Goal: Navigation & Orientation: Understand site structure

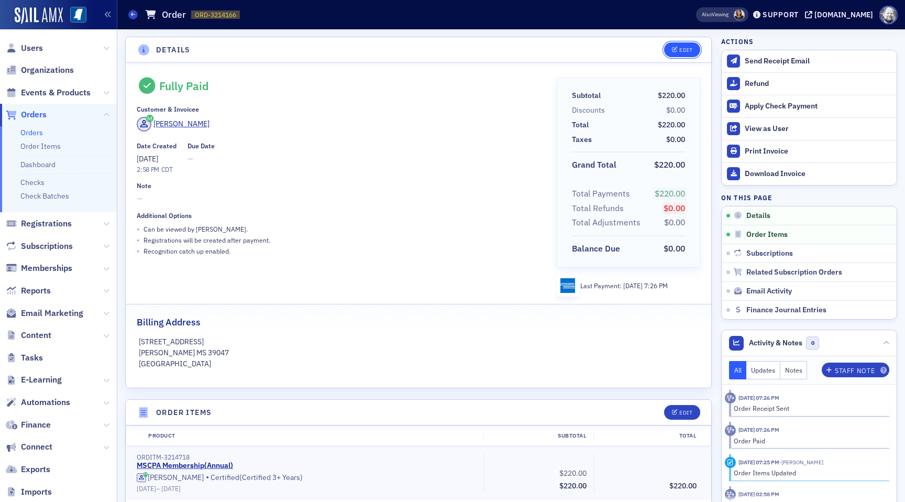
click at [678, 51] on span "Edit" at bounding box center [682, 50] width 20 height 6
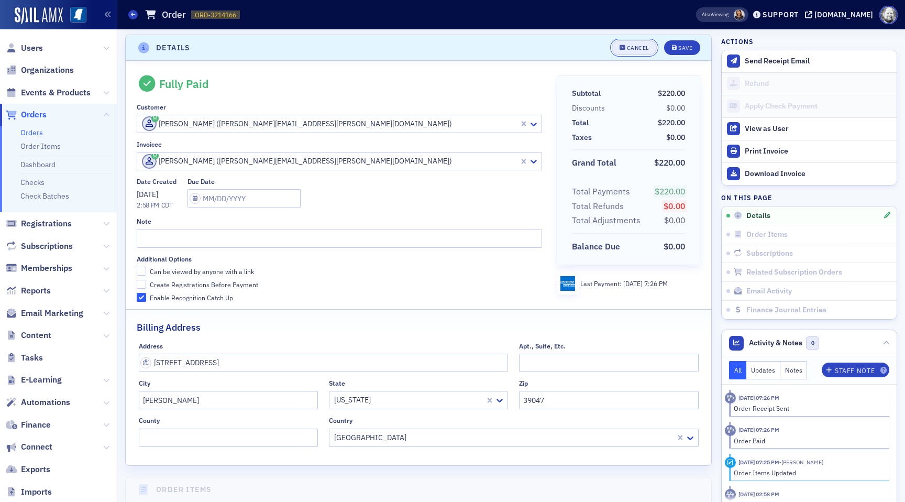
click at [637, 46] on div "Cancel" at bounding box center [638, 48] width 22 height 6
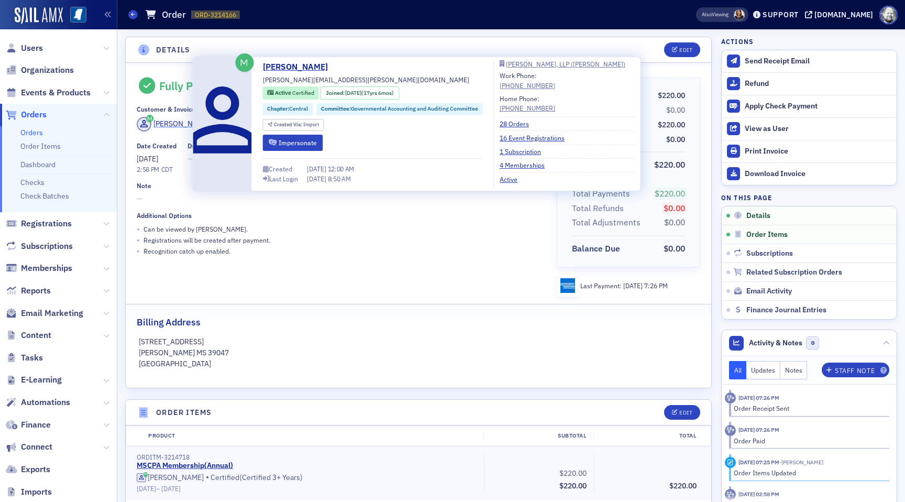
click at [188, 122] on div "Leigh Taylor" at bounding box center [181, 123] width 56 height 11
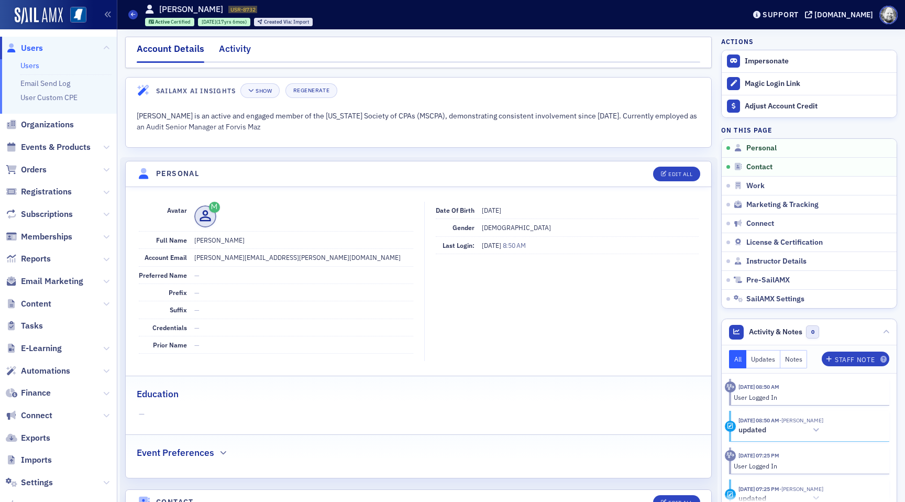
click at [234, 49] on div "Activity" at bounding box center [235, 51] width 32 height 19
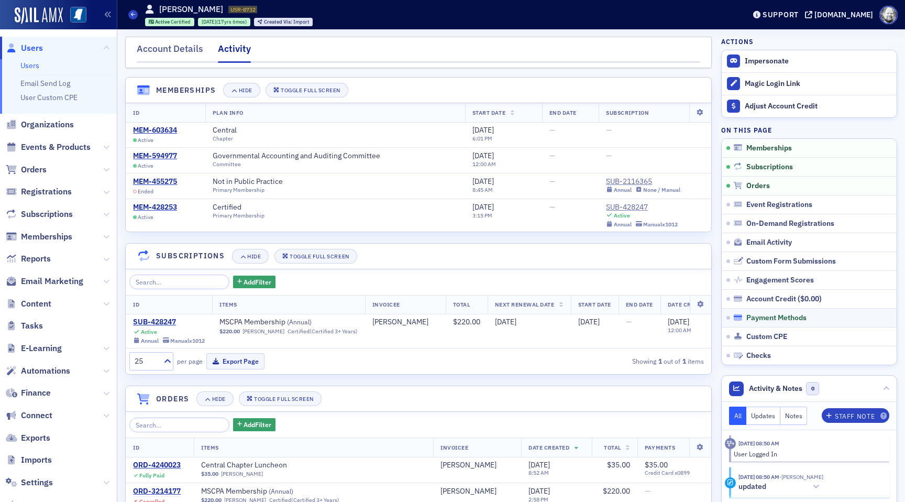
click at [763, 318] on span "Payment Methods" at bounding box center [776, 317] width 60 height 9
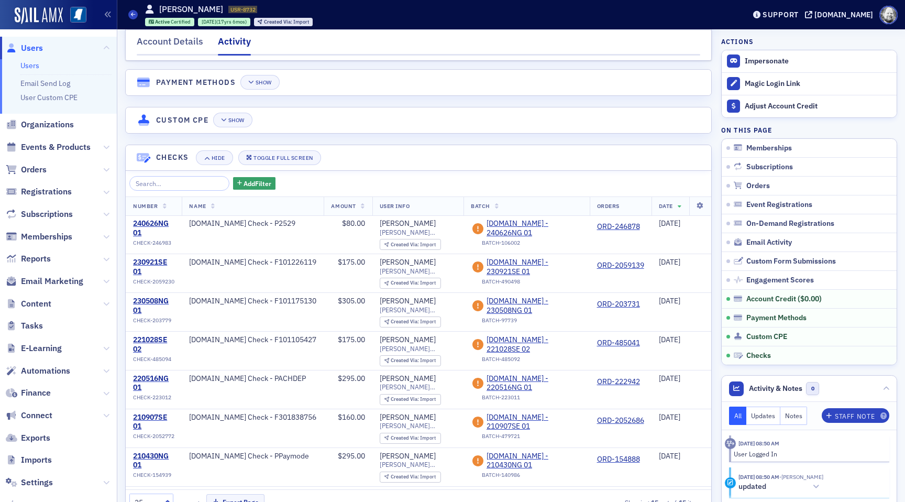
scroll to position [1892, 0]
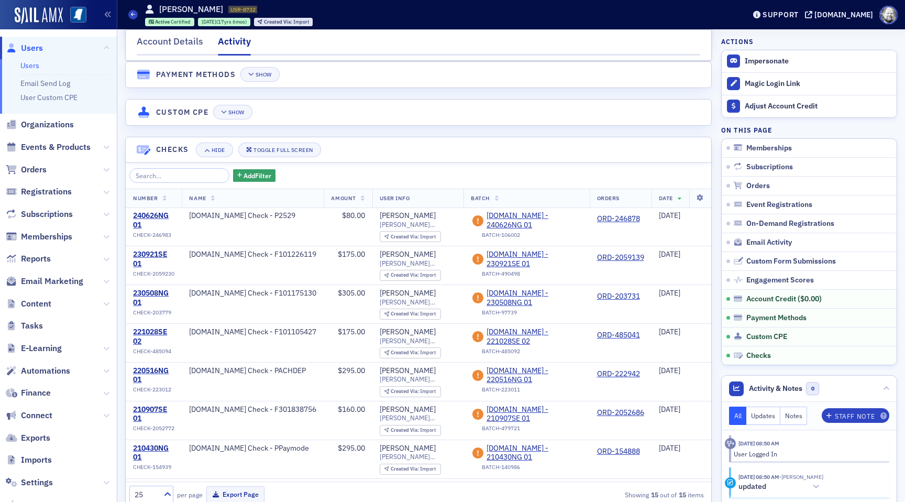
click at [263, 65] on header "Payment Methods Show" at bounding box center [418, 75] width 585 height 26
click at [263, 69] on button "Show" at bounding box center [259, 74] width 39 height 15
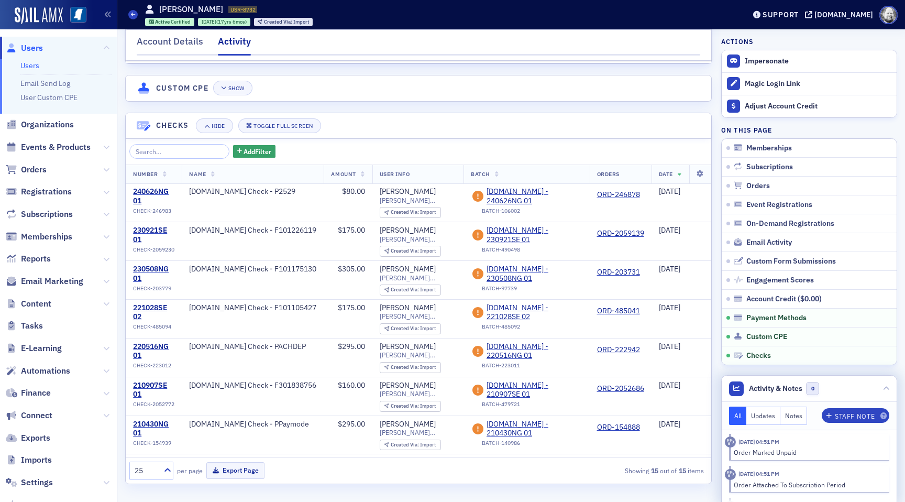
scroll to position [1627, 0]
click at [886, 387] on icon at bounding box center [886, 388] width 6 height 6
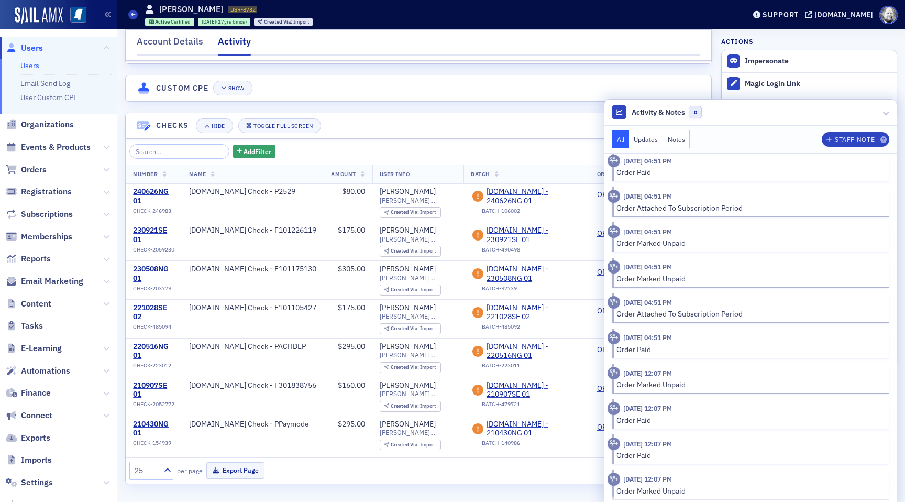
scroll to position [1464, 0]
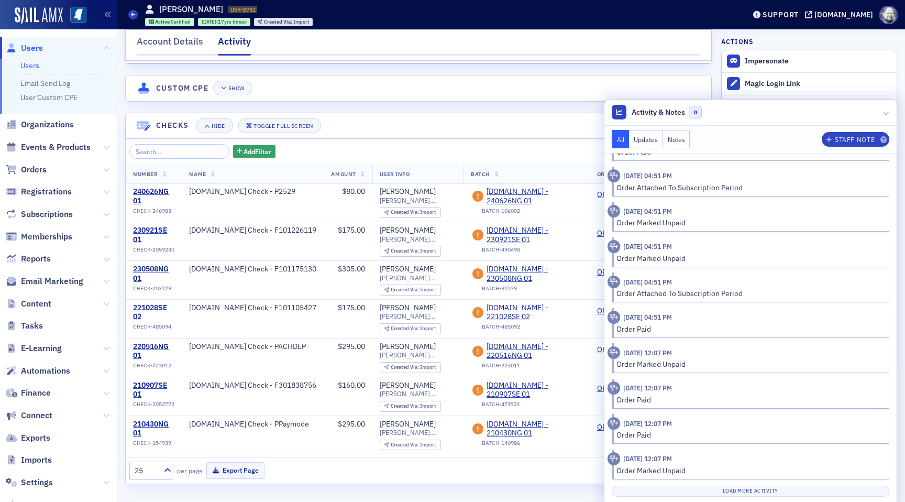
click at [746, 484] on div "Load More Activity" at bounding box center [749, 487] width 277 height 17
click at [746, 493] on button "Load More Activity" at bounding box center [749, 490] width 277 height 11
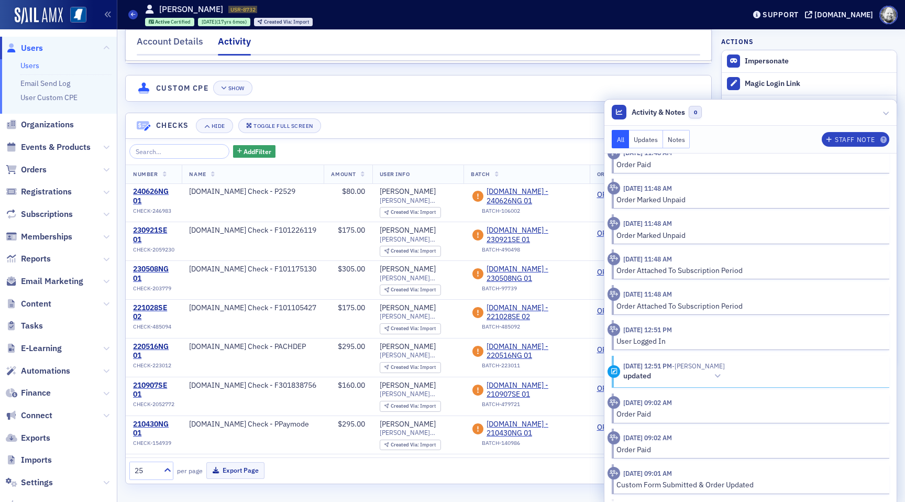
scroll to position [2115, 0]
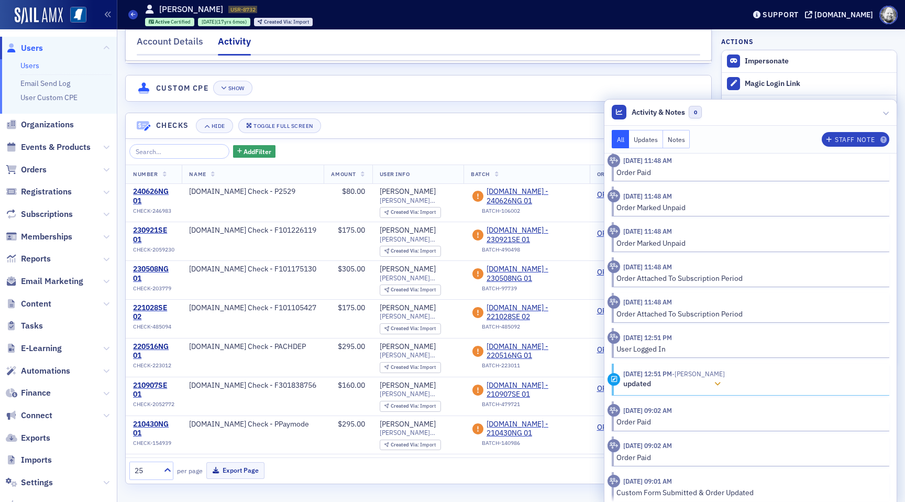
click at [721, 381] on div at bounding box center [717, 383] width 15 height 11
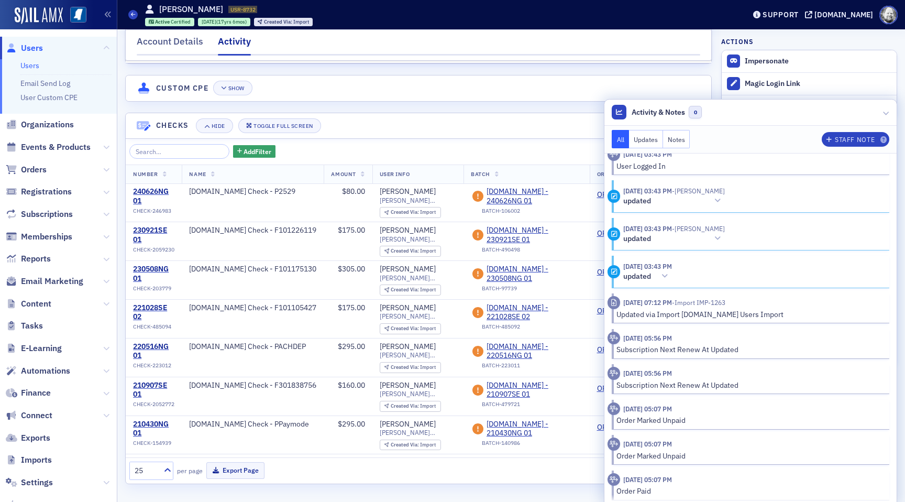
scroll to position [2722, 0]
click at [719, 189] on span "- Leigh Taylor" at bounding box center [698, 189] width 53 height 8
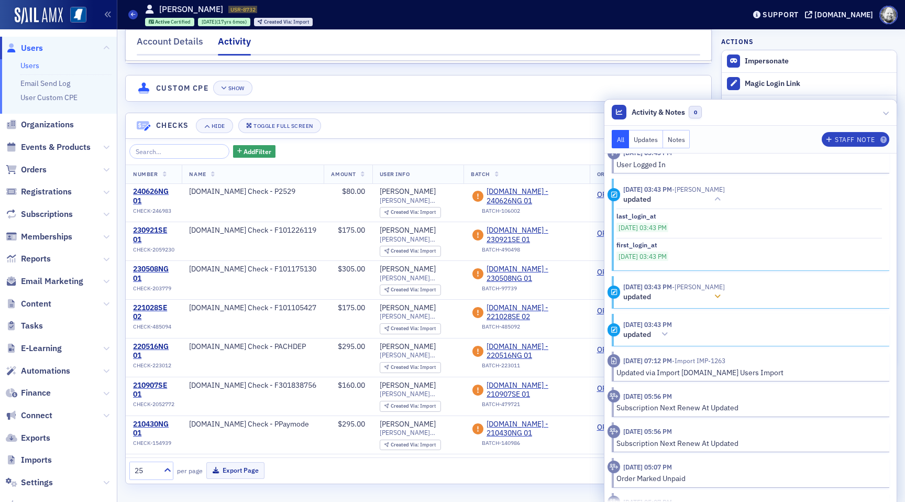
click at [715, 296] on icon at bounding box center [717, 296] width 6 height 7
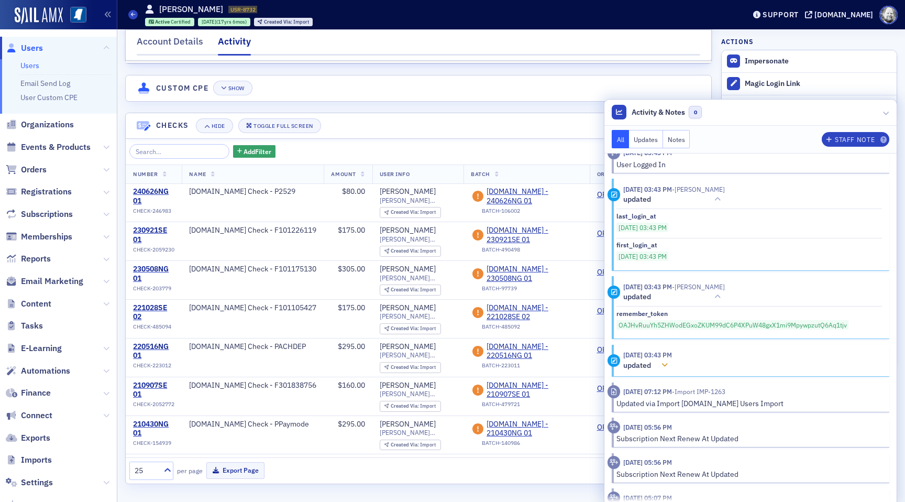
click at [667, 363] on icon at bounding box center [664, 364] width 6 height 7
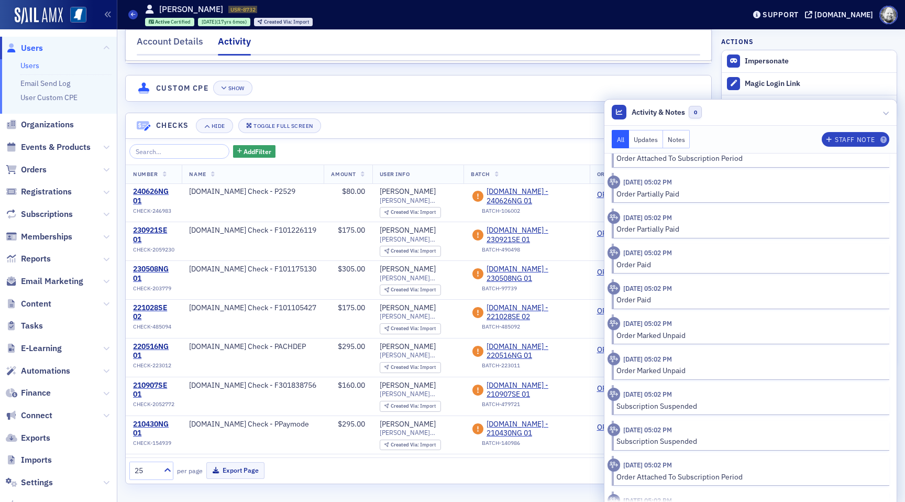
scroll to position [3392, 0]
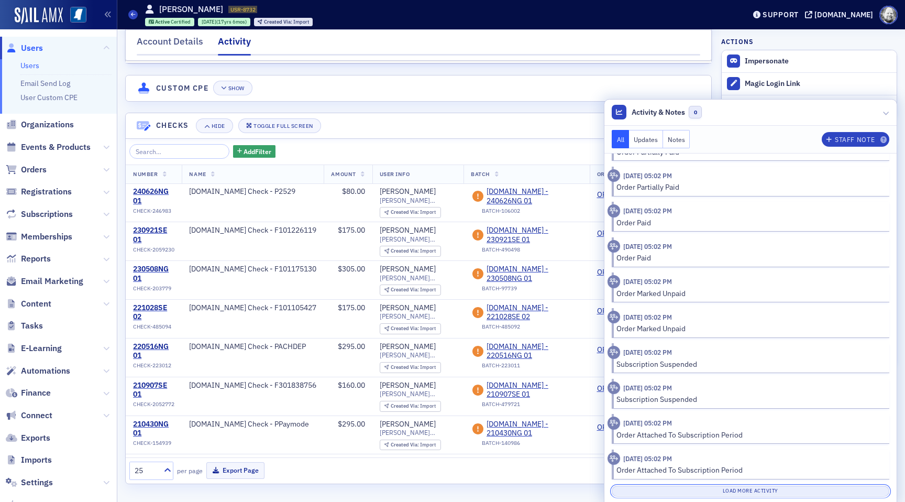
click at [753, 492] on button "Load More Activity" at bounding box center [749, 490] width 277 height 11
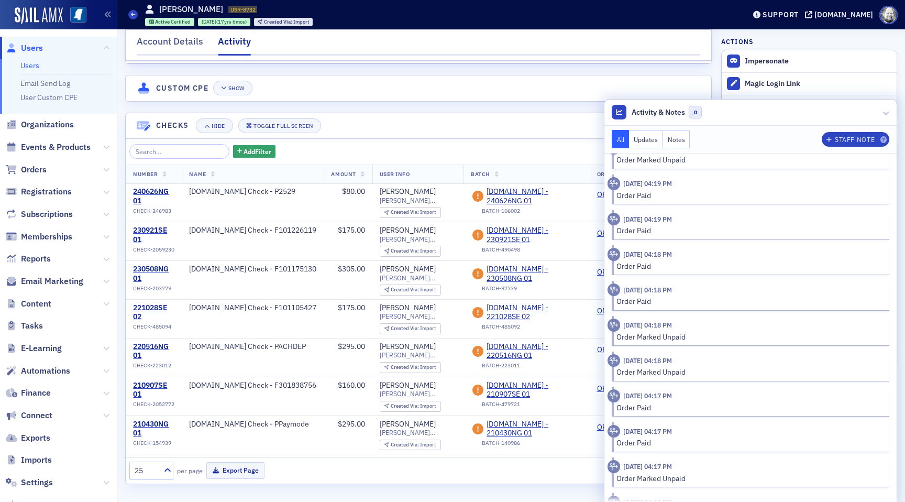
scroll to position [5159, 0]
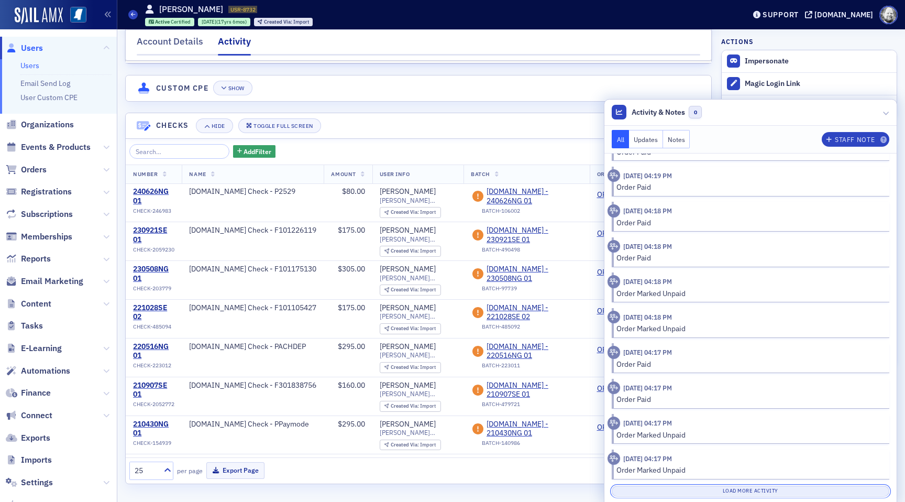
click at [753, 493] on button "Load More Activity" at bounding box center [749, 490] width 277 height 11
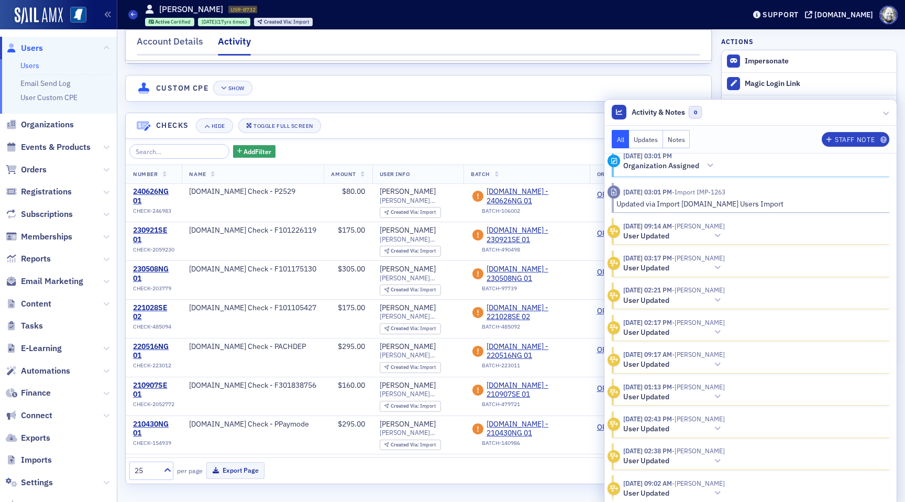
scroll to position [6769, 0]
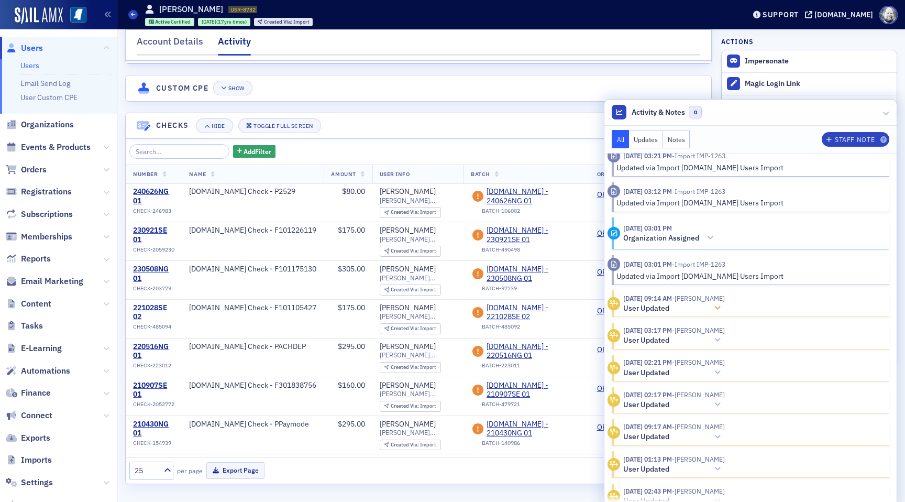
click at [714, 307] on icon at bounding box center [717, 307] width 6 height 7
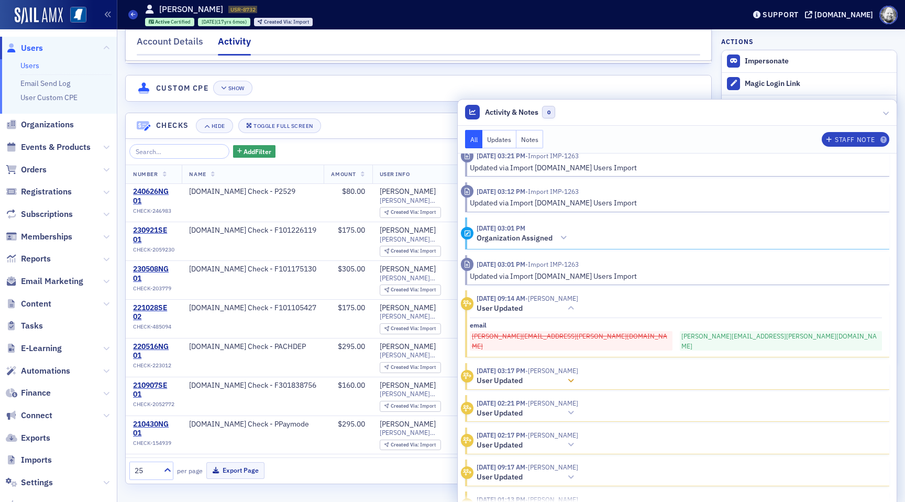
click at [574, 377] on icon at bounding box center [570, 380] width 6 height 7
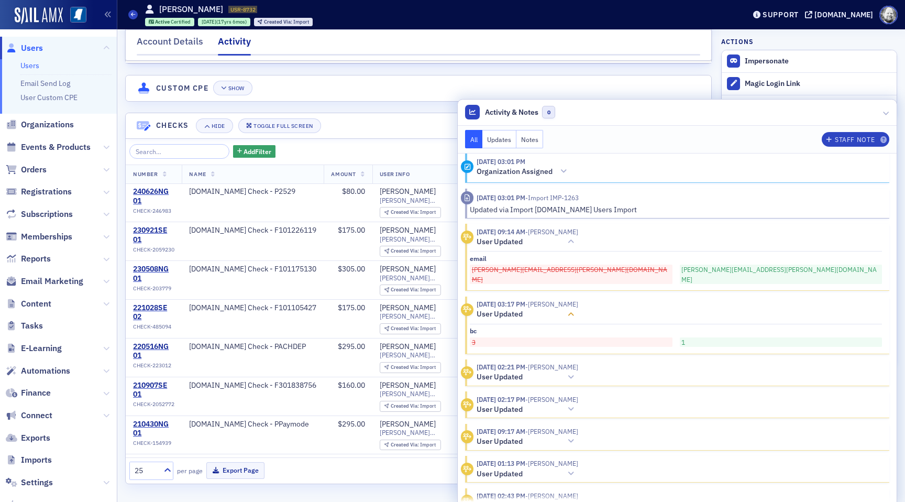
scroll to position [6885, 0]
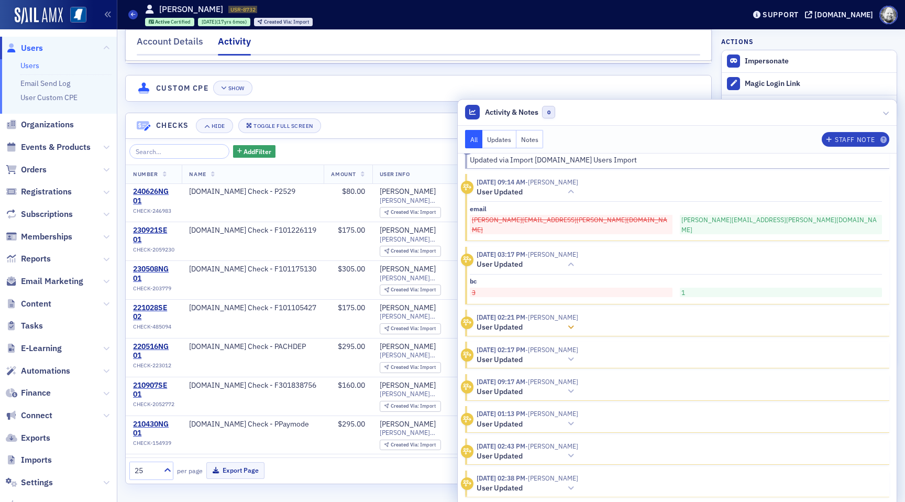
click at [574, 324] on icon at bounding box center [570, 327] width 6 height 7
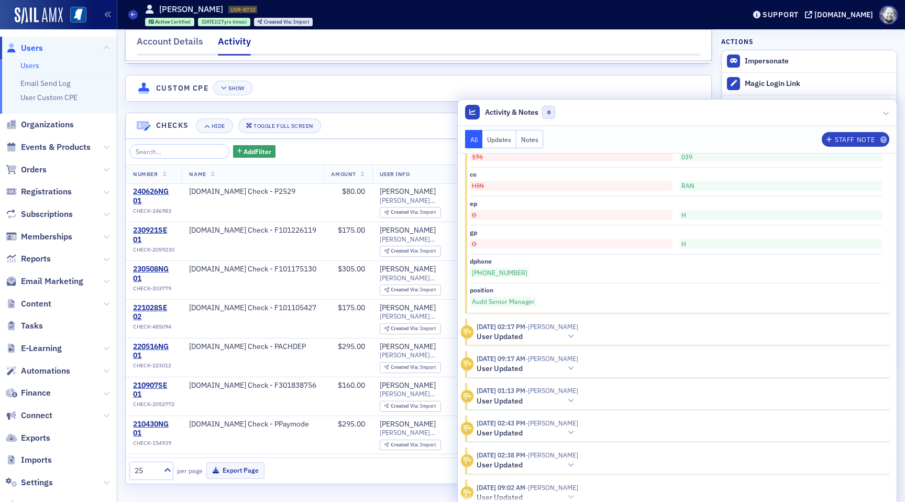
scroll to position [7110, 0]
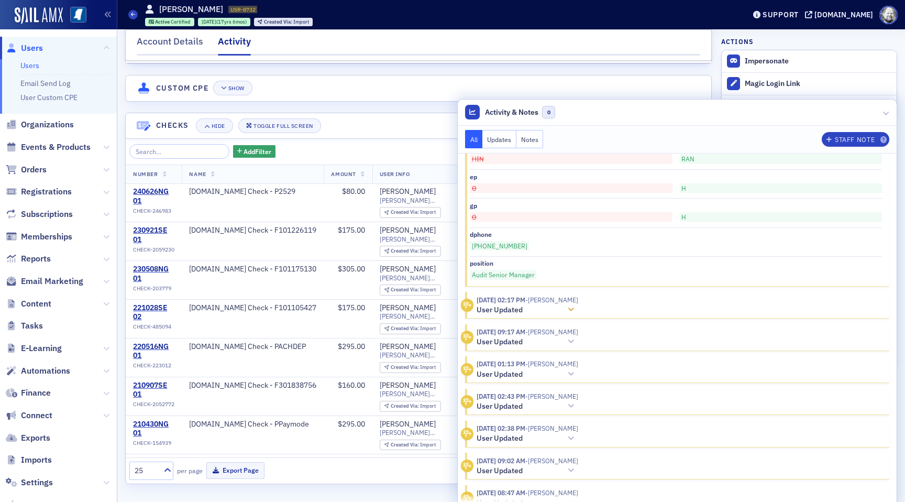
click at [574, 306] on icon at bounding box center [570, 309] width 6 height 7
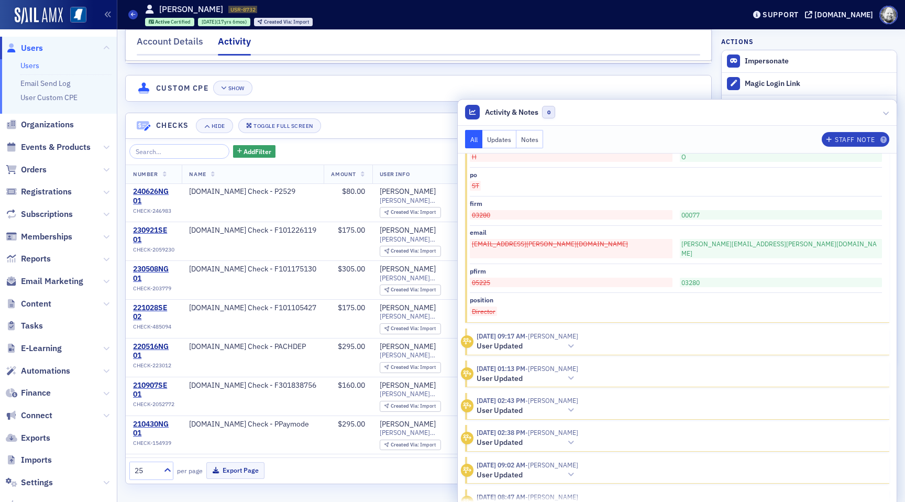
scroll to position [7395, 0]
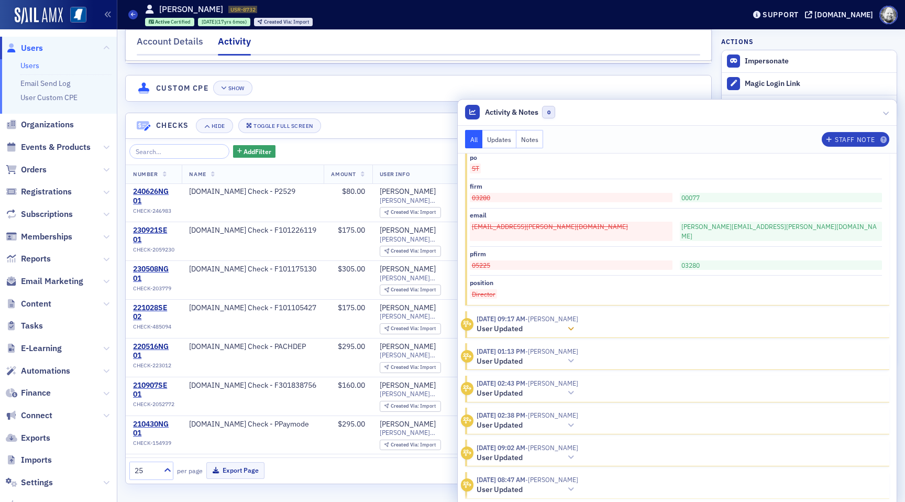
click at [578, 324] on div at bounding box center [570, 329] width 15 height 11
click at [574, 388] on icon at bounding box center [570, 391] width 6 height 7
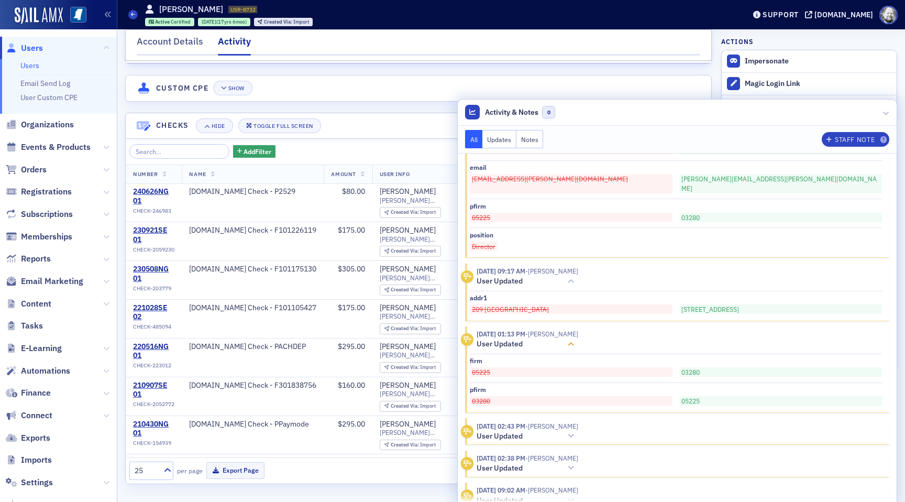
scroll to position [7485, 0]
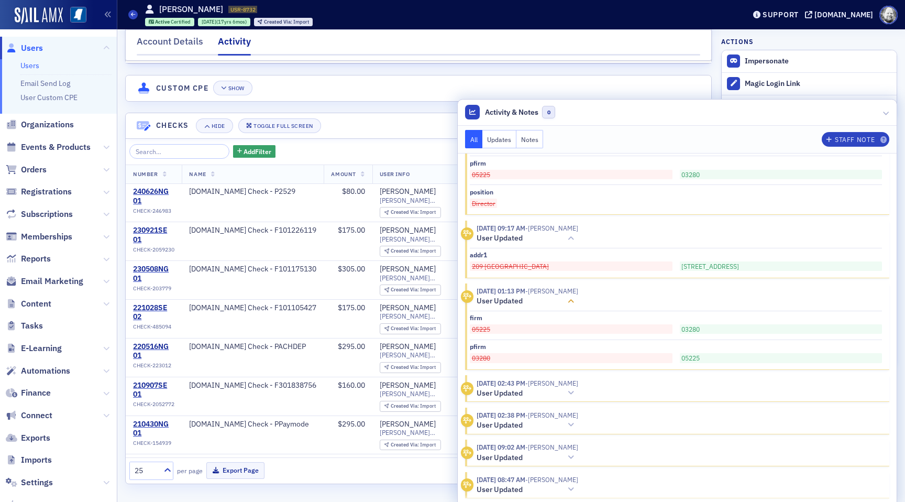
click at [574, 389] on icon at bounding box center [570, 392] width 6 height 7
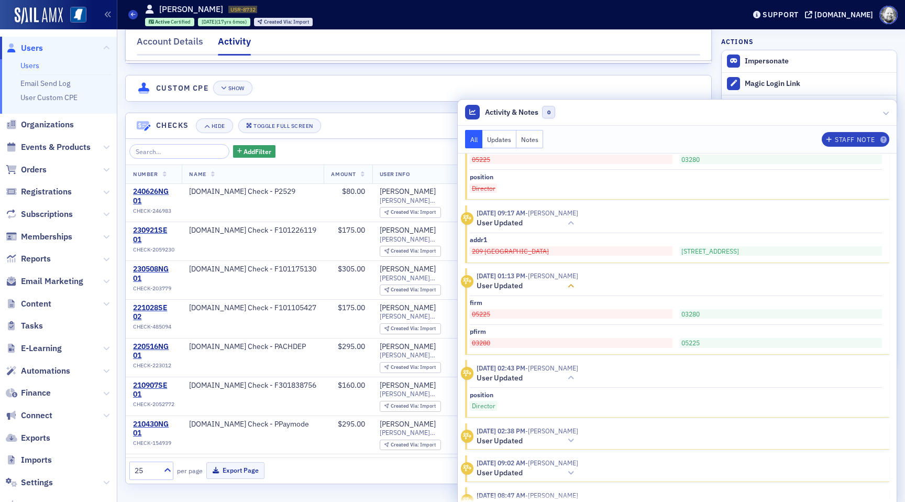
scroll to position [7516, 0]
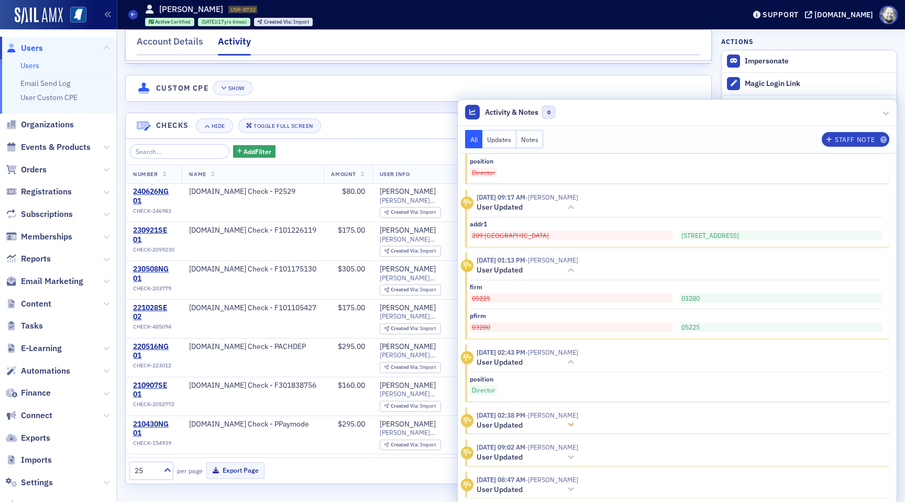
click at [574, 421] on icon at bounding box center [570, 424] width 6 height 7
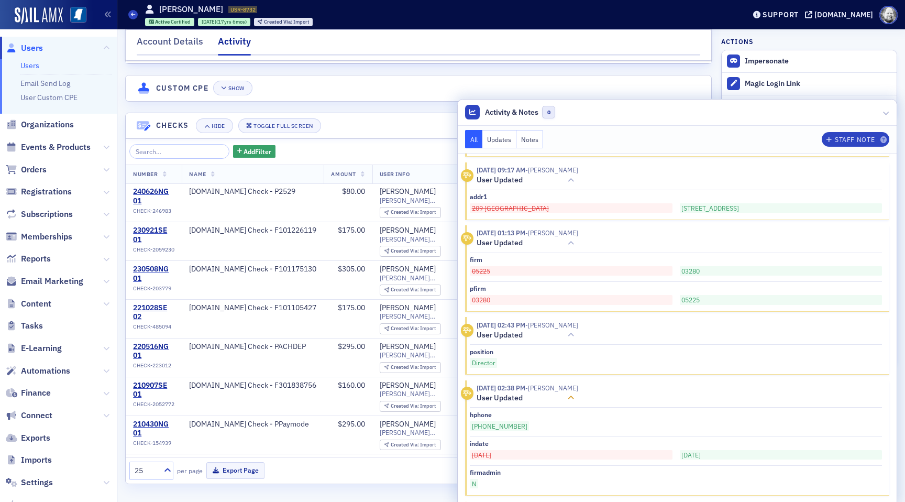
scroll to position [7605, 0]
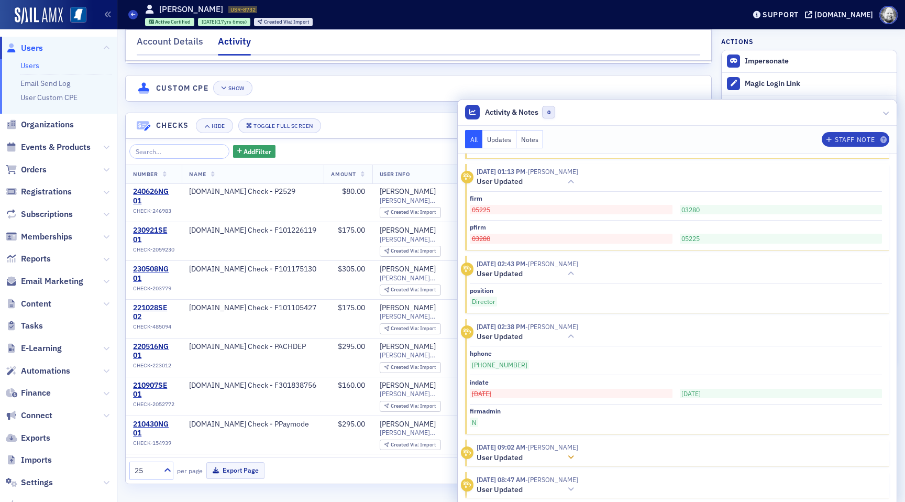
click at [727, 442] on header "4/11/2019 09:02 AM - Noma Burge User Updated" at bounding box center [671, 452] width 421 height 20
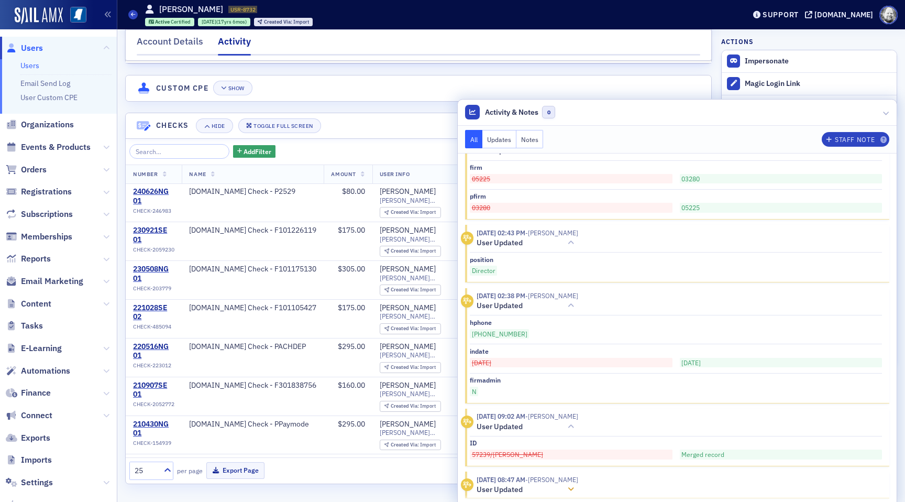
click at [574, 485] on icon at bounding box center [570, 488] width 6 height 7
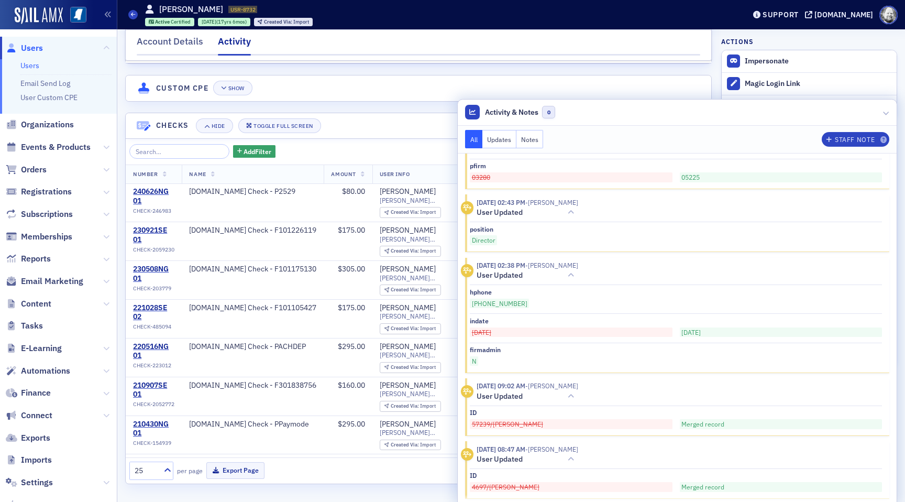
click at [737, 501] on button "Load More Activity" at bounding box center [677, 510] width 424 height 11
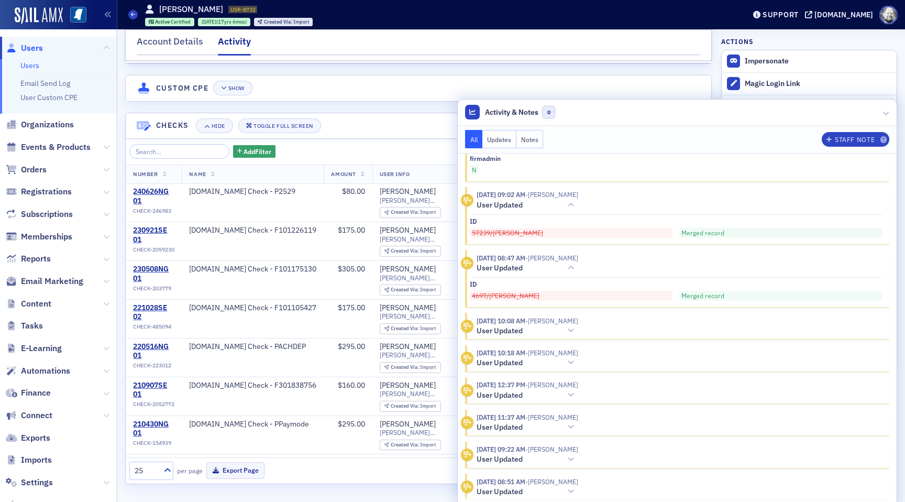
scroll to position [7874, 0]
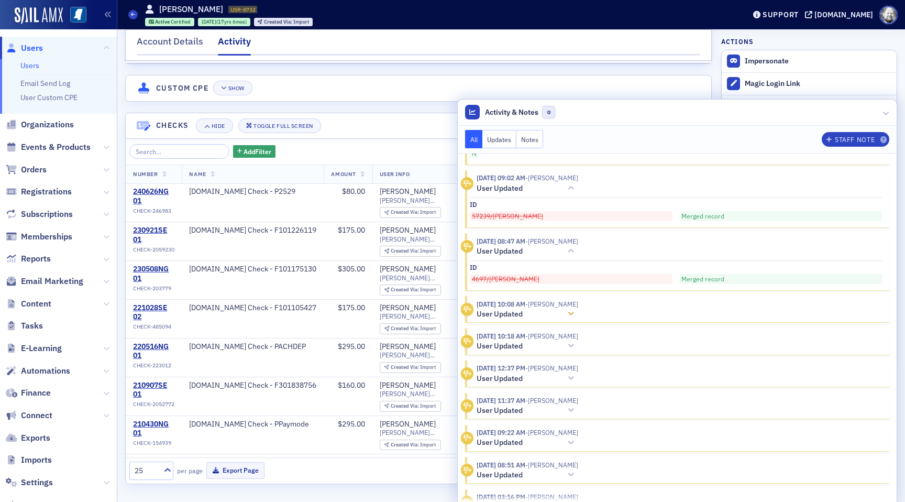
click at [574, 310] on icon at bounding box center [570, 313] width 6 height 7
click at [578, 371] on div at bounding box center [570, 376] width 15 height 11
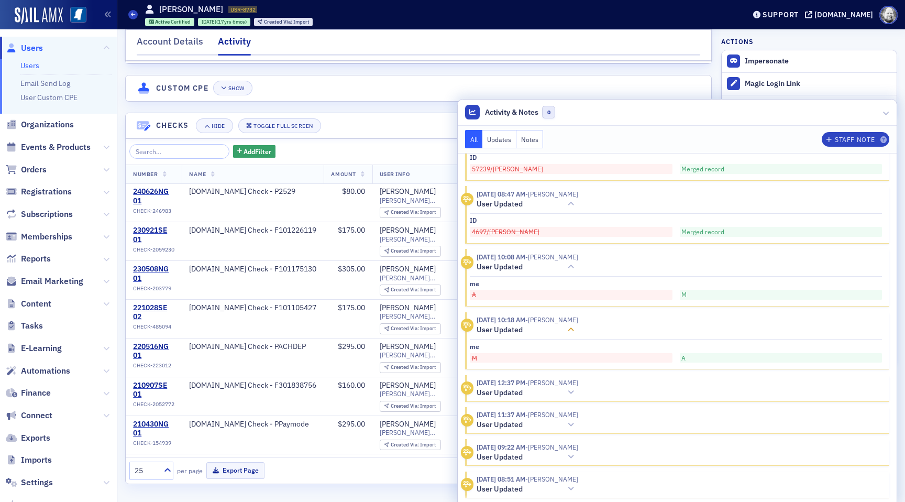
scroll to position [7936, 0]
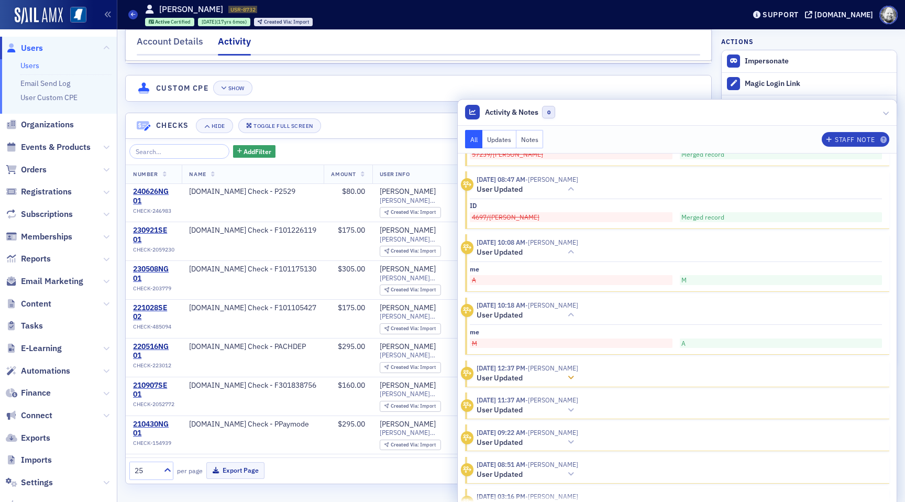
click at [578, 372] on div at bounding box center [570, 377] width 15 height 11
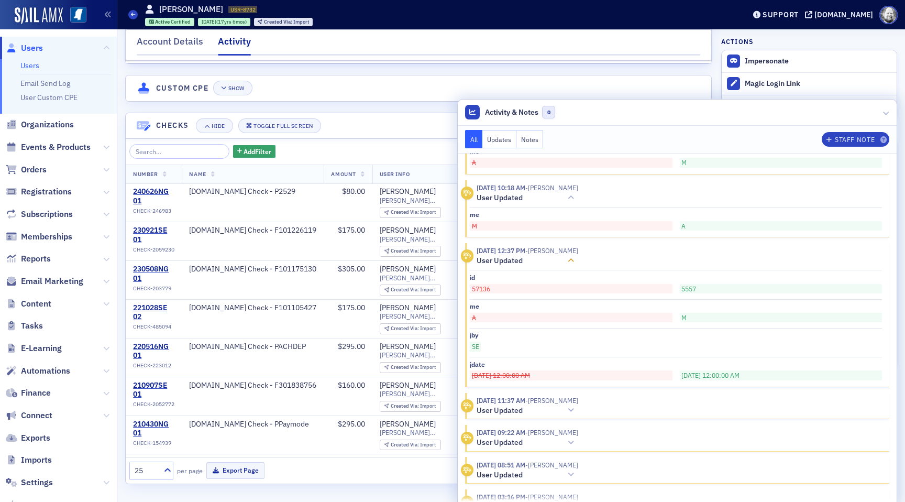
scroll to position [8053, 0]
click at [728, 395] on header "4/6/2017 11:37 AM - Lydia Carlisle User Updated" at bounding box center [671, 405] width 421 height 20
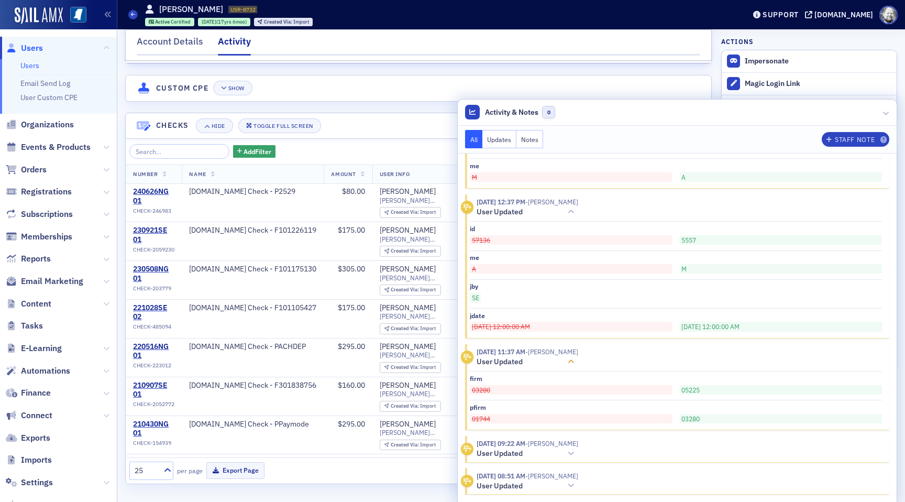
scroll to position [8112, 0]
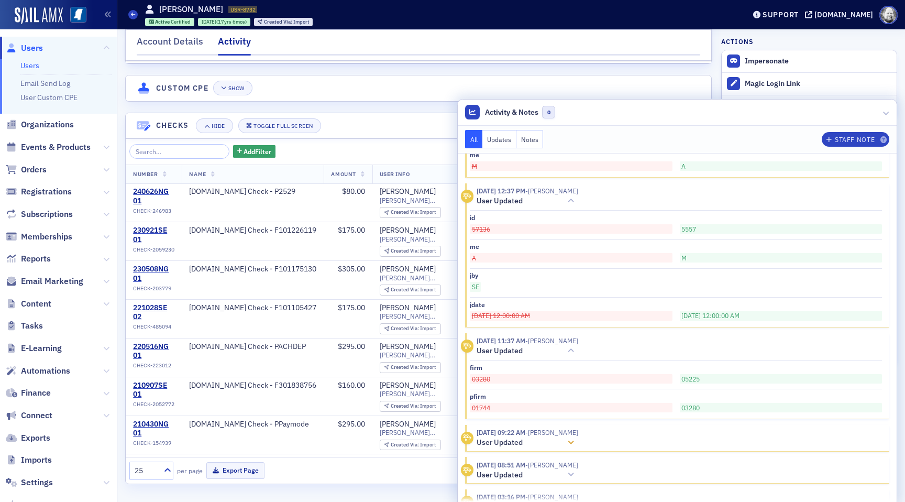
click at [578, 437] on div at bounding box center [570, 442] width 15 height 11
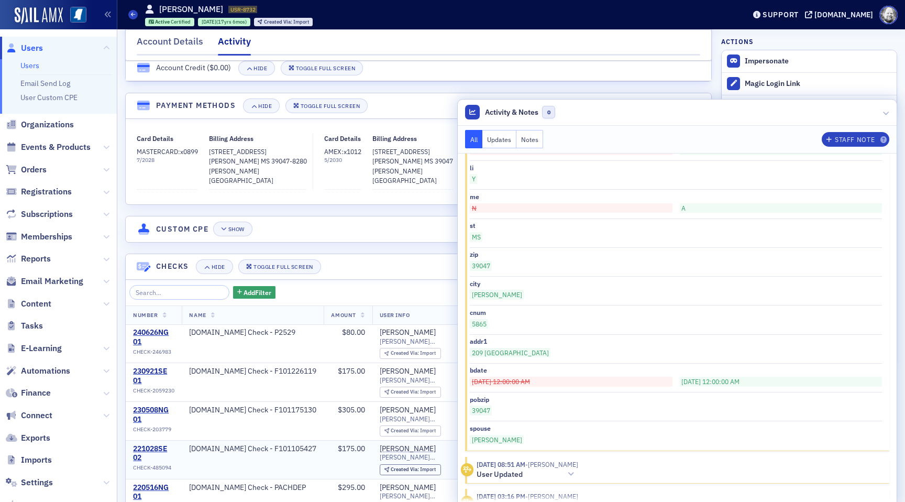
scroll to position [1840, 0]
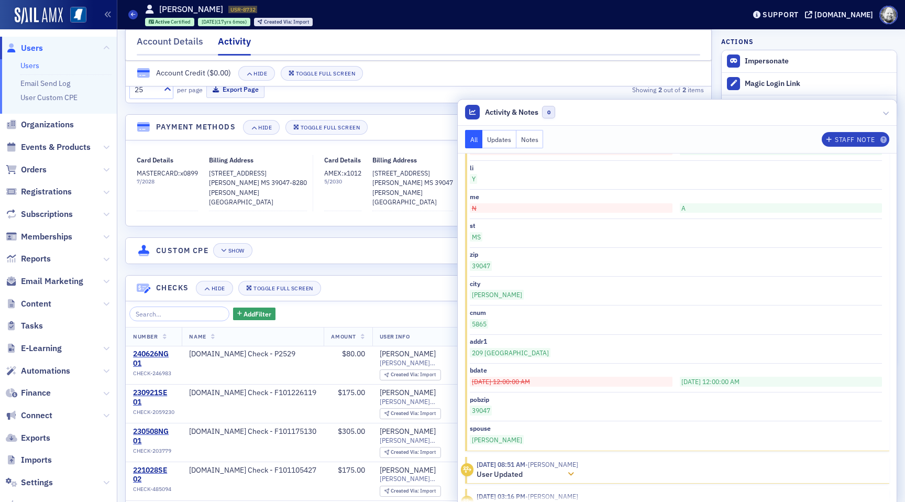
click at [578, 460] on span "- Lydia Carlisle" at bounding box center [551, 464] width 53 height 8
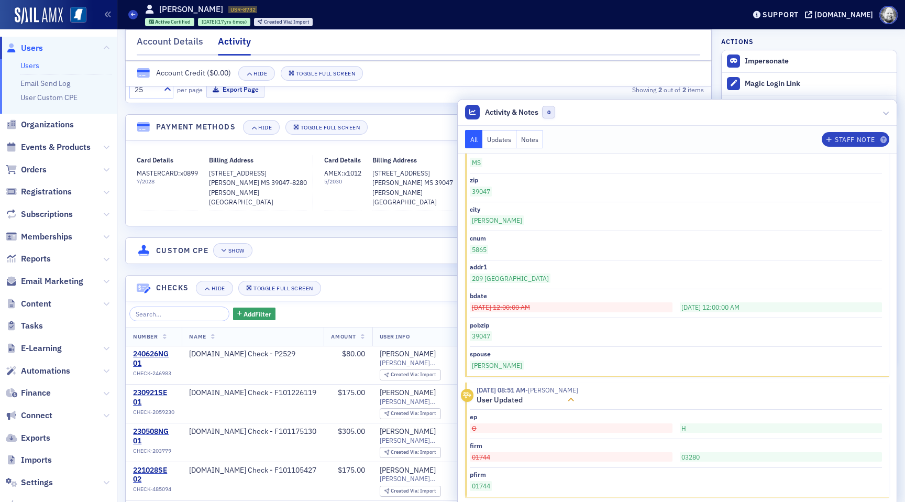
scroll to position [8666, 0]
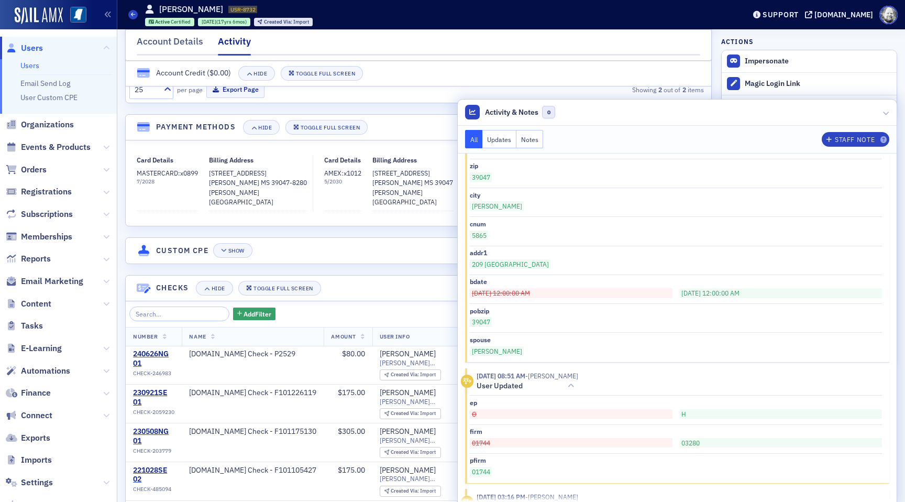
click at [578, 492] on div "8/13/2015 03:16 PM - Ellen Vaughn" at bounding box center [527, 496] width 102 height 9
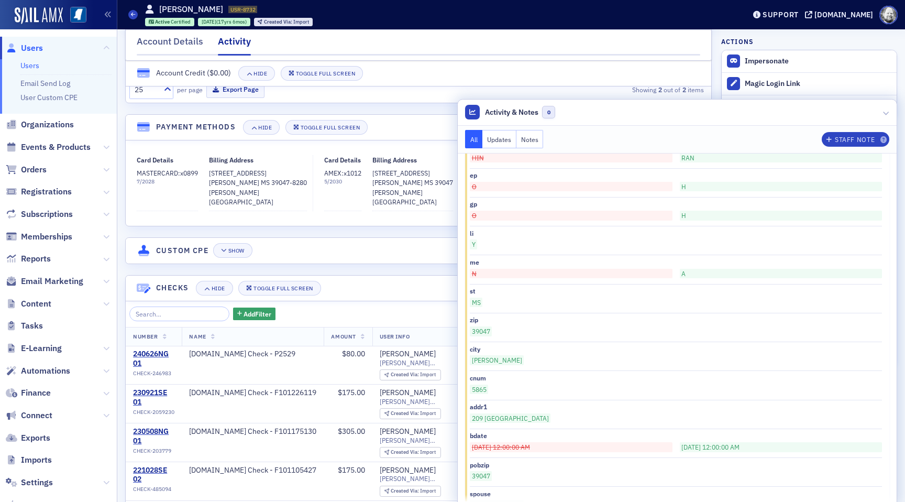
scroll to position [8490, 0]
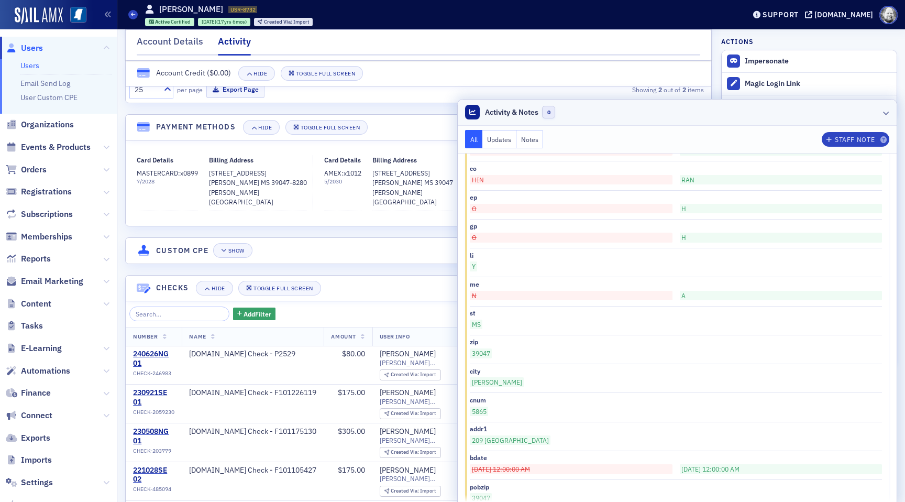
click at [885, 108] on div at bounding box center [886, 112] width 6 height 11
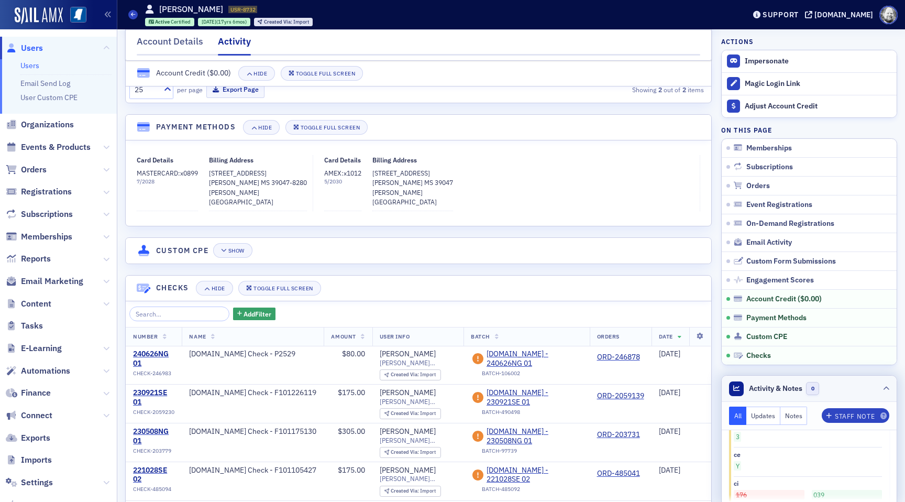
click at [882, 394] on header "Activity & Notes 0" at bounding box center [808, 388] width 175 height 26
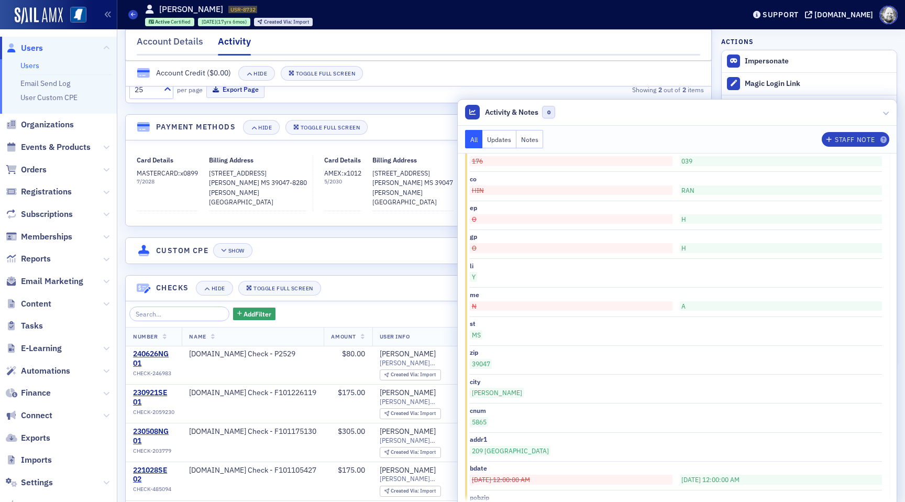
scroll to position [8480, 0]
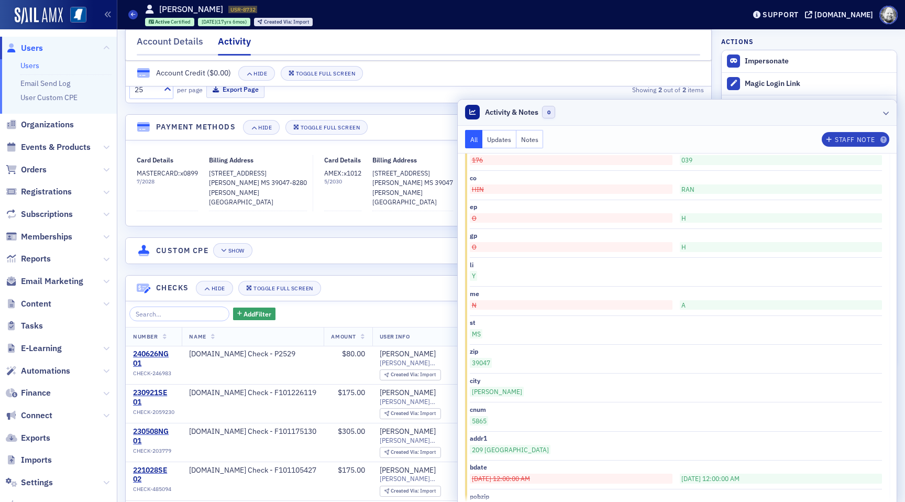
click at [887, 113] on icon at bounding box center [886, 112] width 6 height 6
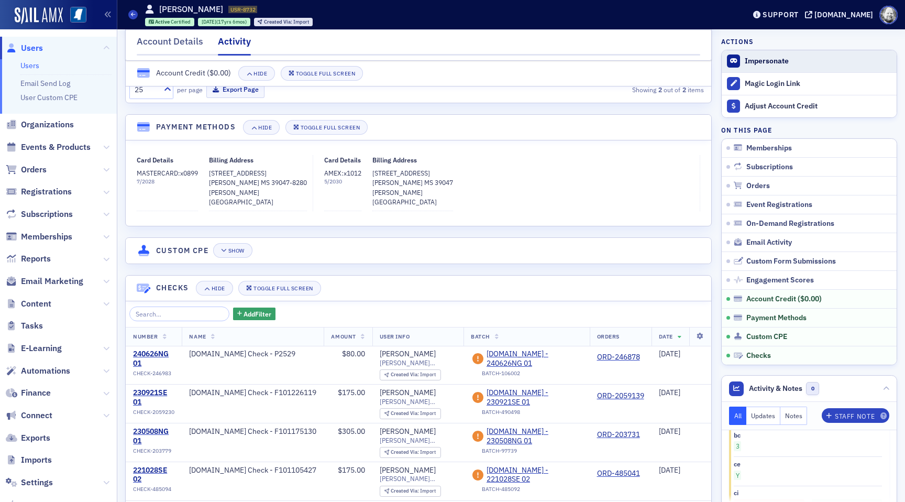
click at [754, 63] on button "Impersonate" at bounding box center [766, 61] width 44 height 9
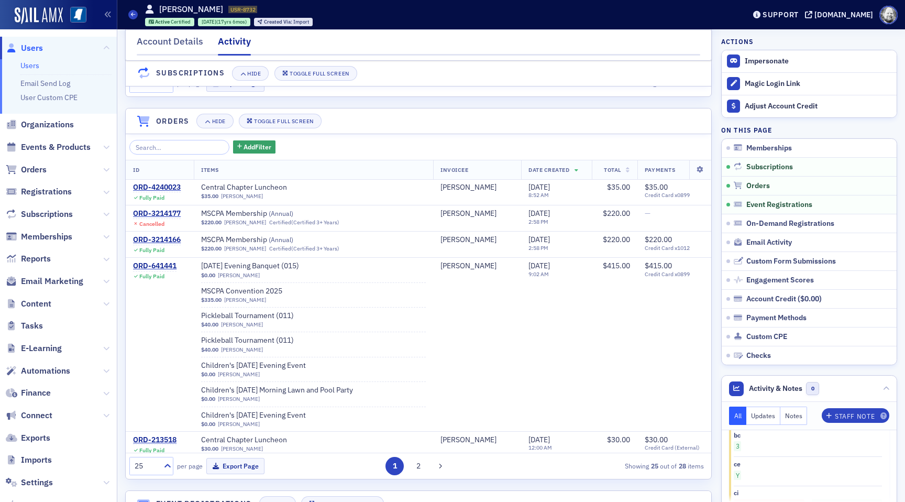
scroll to position [275, 0]
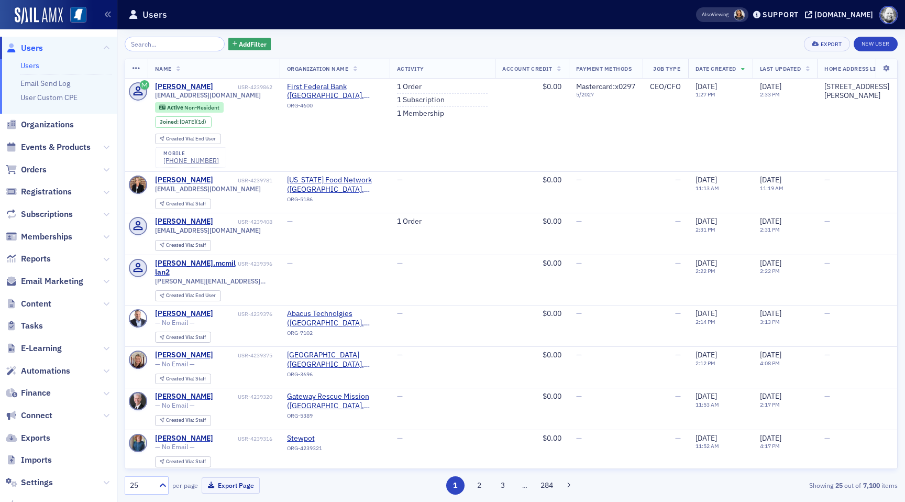
click at [849, 20] on div "Also Viewing Support ms-cpa.org" at bounding box center [793, 15] width 224 height 18
click at [846, 13] on div "[DOMAIN_NAME]" at bounding box center [843, 14] width 59 height 9
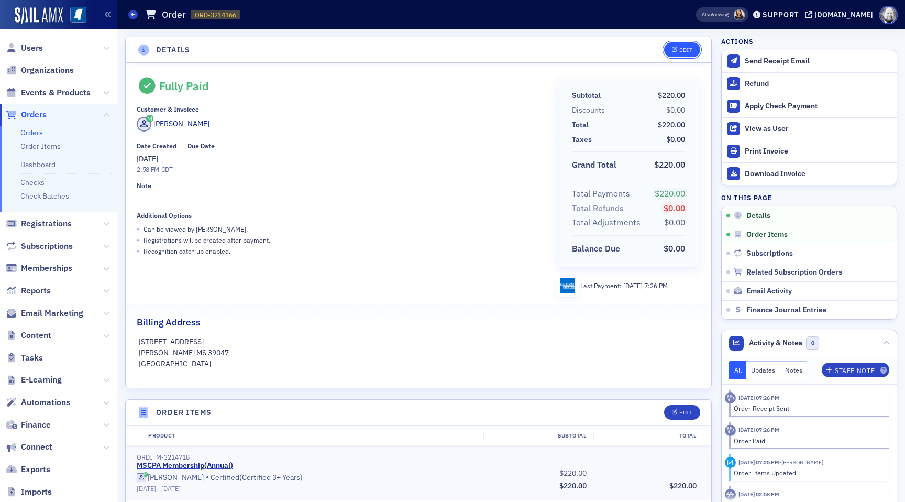
click at [684, 43] on button "Edit" at bounding box center [682, 49] width 36 height 15
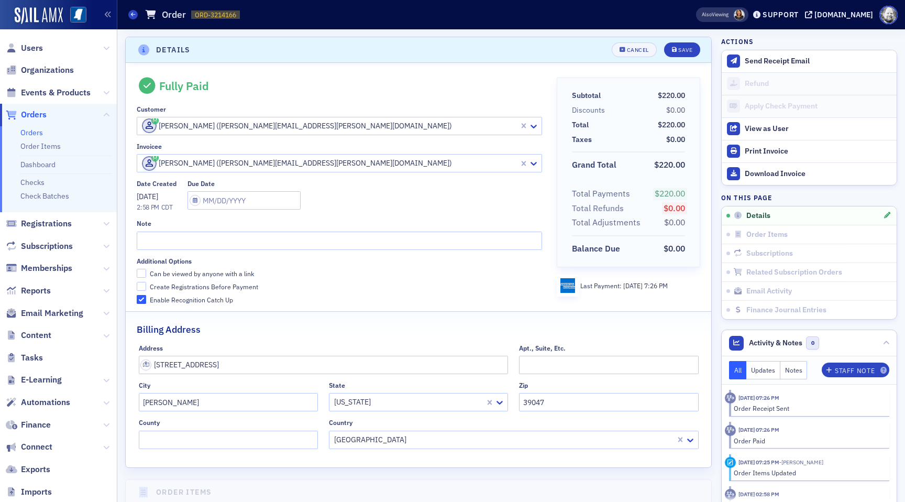
scroll to position [2, 0]
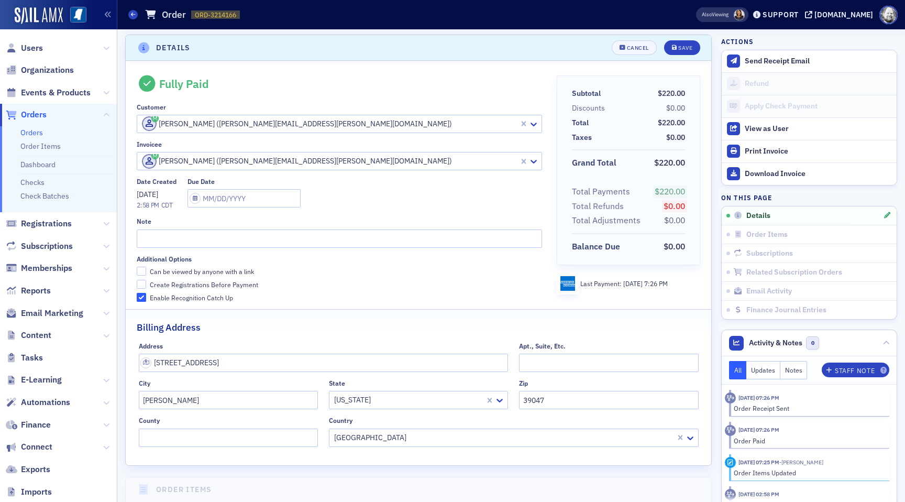
click at [640, 39] on header "Details Cancel Save" at bounding box center [418, 48] width 585 height 26
click at [636, 46] on div "Cancel" at bounding box center [638, 48] width 22 height 6
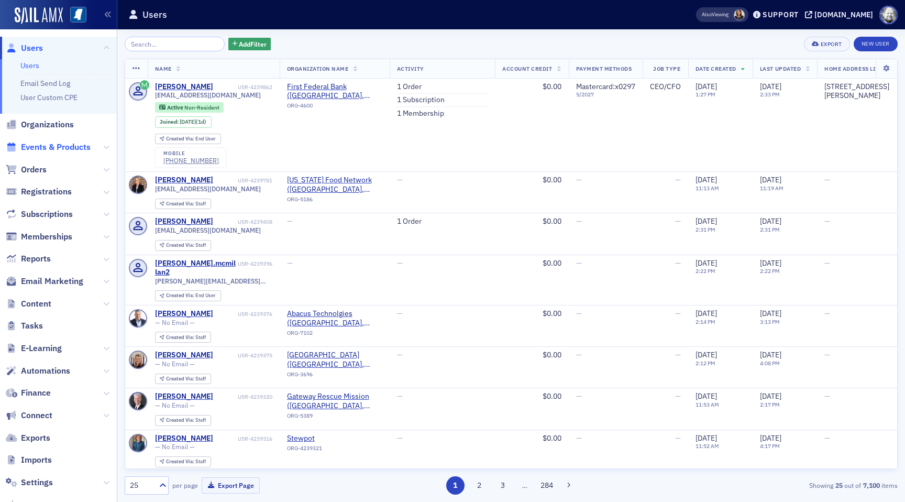
click at [44, 143] on span "Events & Products" at bounding box center [56, 147] width 70 height 12
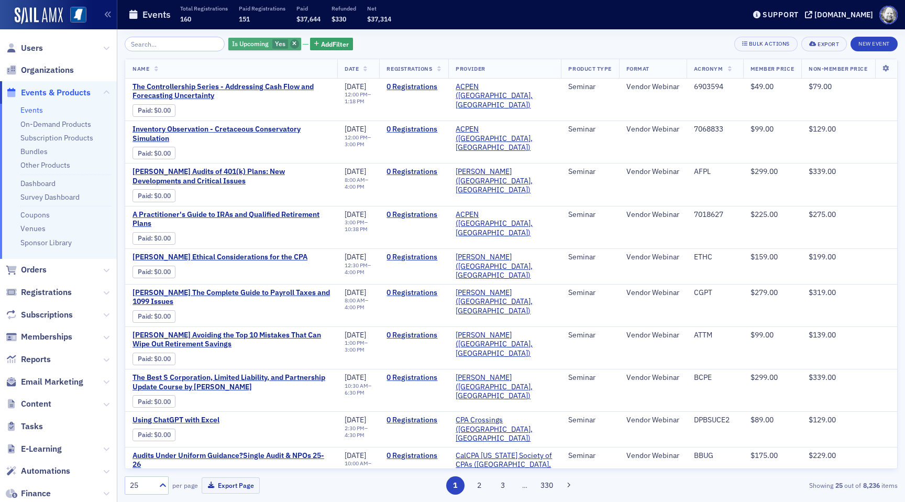
click at [290, 40] on span "button" at bounding box center [294, 43] width 9 height 9
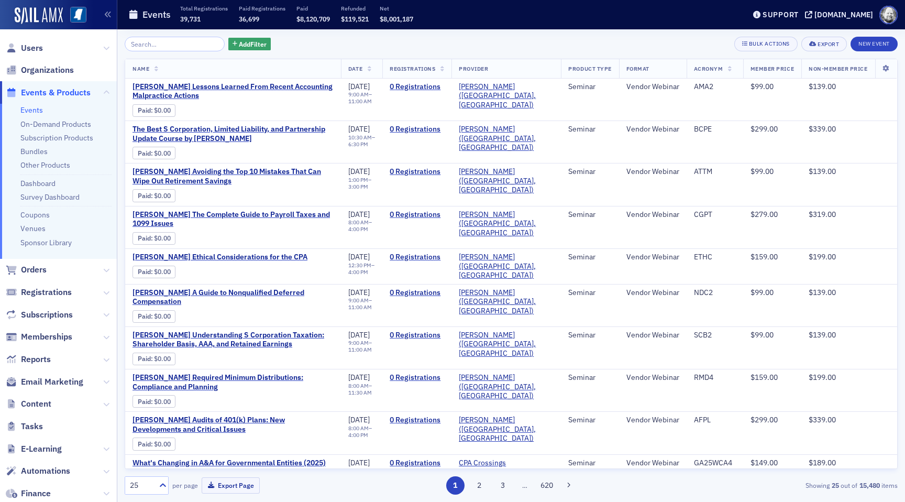
click at [262, 51] on div "Add Filter Bulk Actions Export New Event Name Date Registrations Provider Produ…" at bounding box center [511, 266] width 773 height 458
click at [251, 48] on span "Add Filter" at bounding box center [253, 43] width 28 height 9
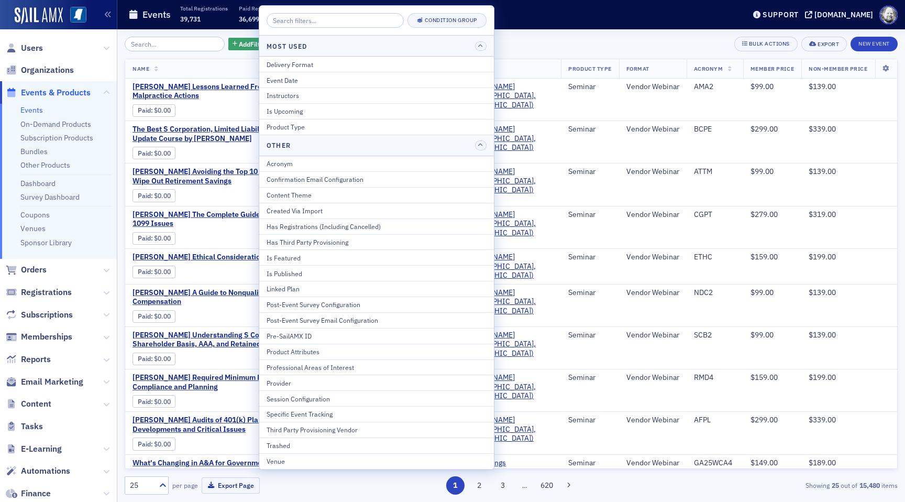
click at [575, 42] on div "Add Filter Bulk Actions Export New Event" at bounding box center [511, 44] width 773 height 15
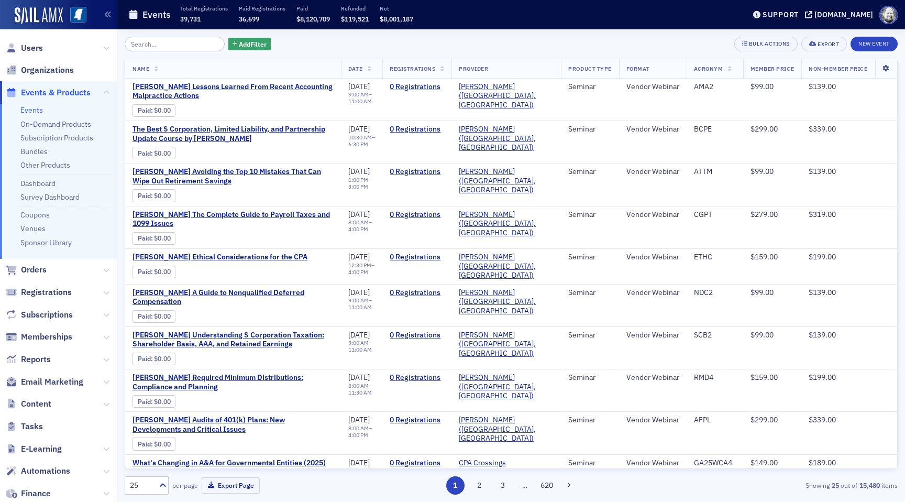
click at [883, 69] on icon at bounding box center [885, 68] width 21 height 6
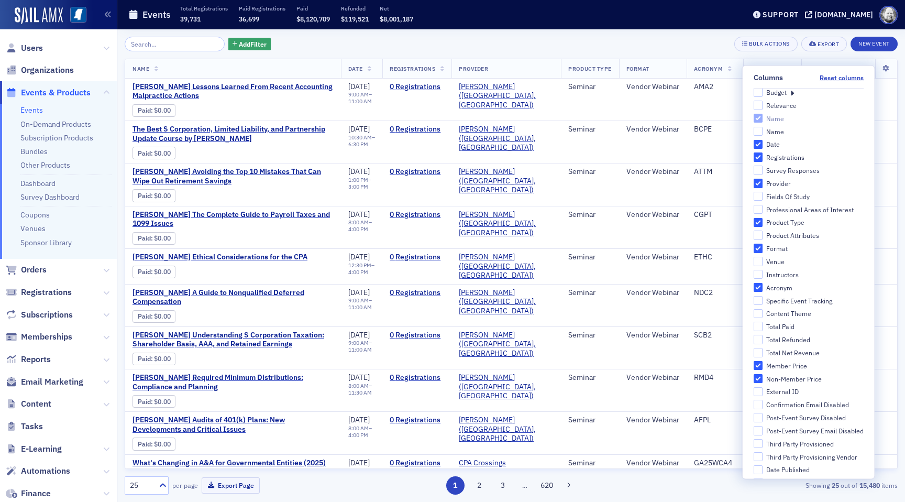
scroll to position [12, 0]
click at [786, 235] on div "Product Attributes" at bounding box center [792, 231] width 53 height 9
click at [762, 235] on input "Product Attributes" at bounding box center [757, 231] width 9 height 9
checkbox input "true"
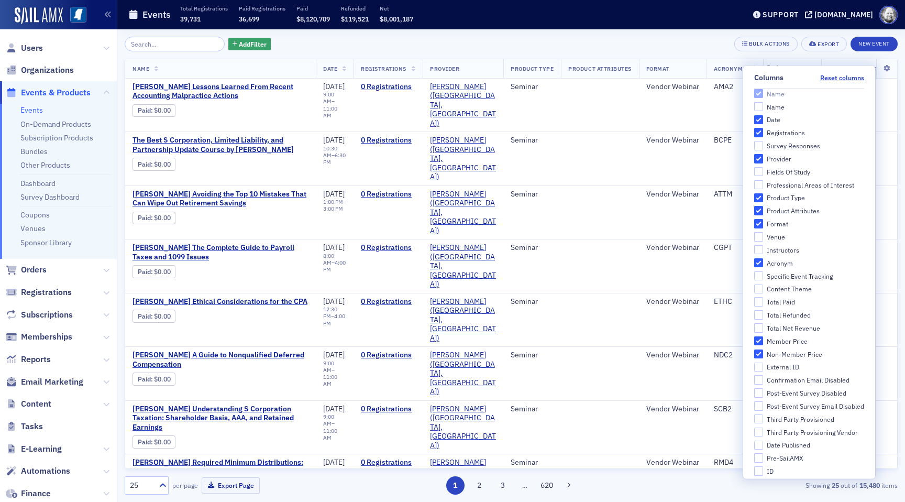
scroll to position [41, 0]
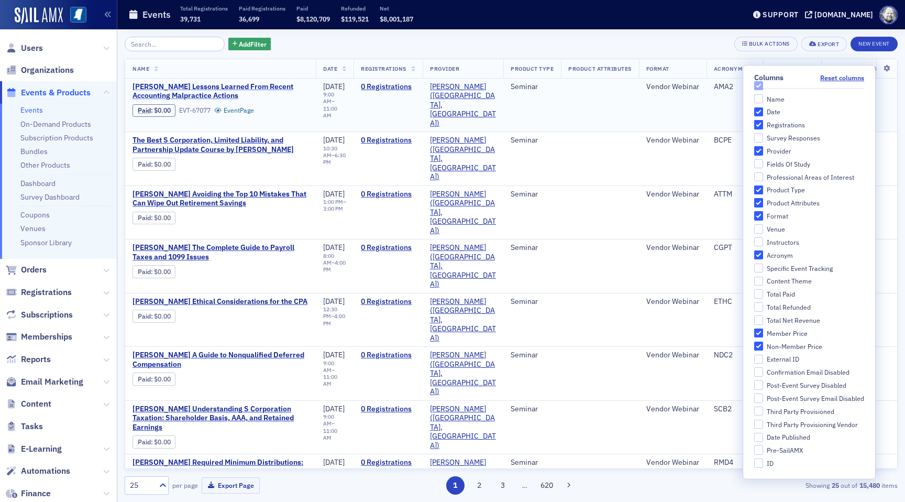
click at [232, 88] on span "Surgent's Lessons Learned From Recent Accounting Malpractice Actions" at bounding box center [220, 91] width 176 height 18
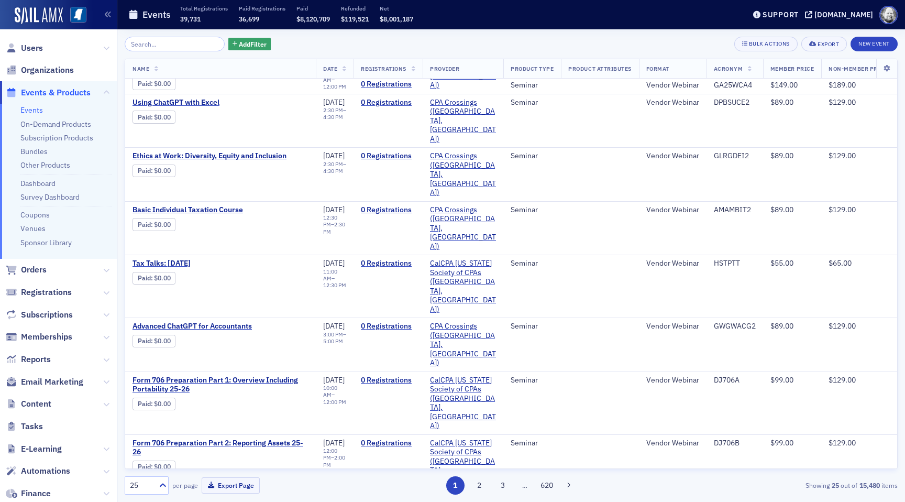
scroll to position [568, 0]
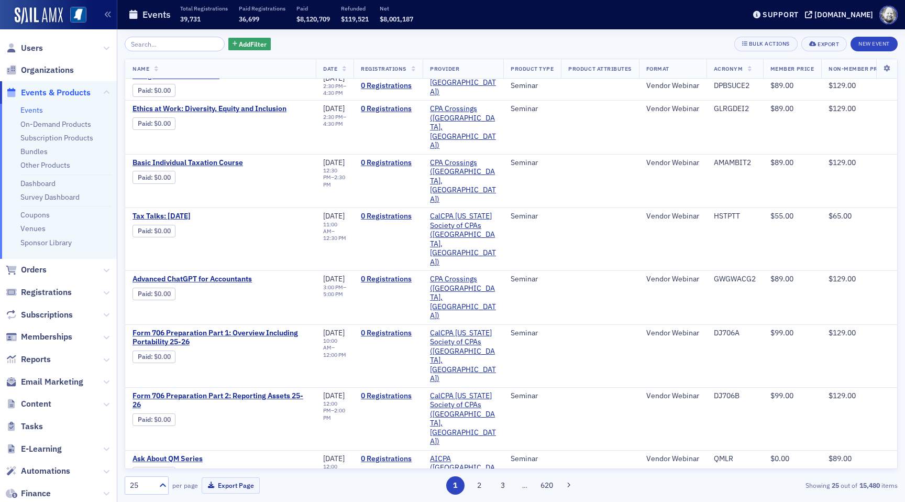
click at [186, 43] on input "search" at bounding box center [175, 44] width 100 height 15
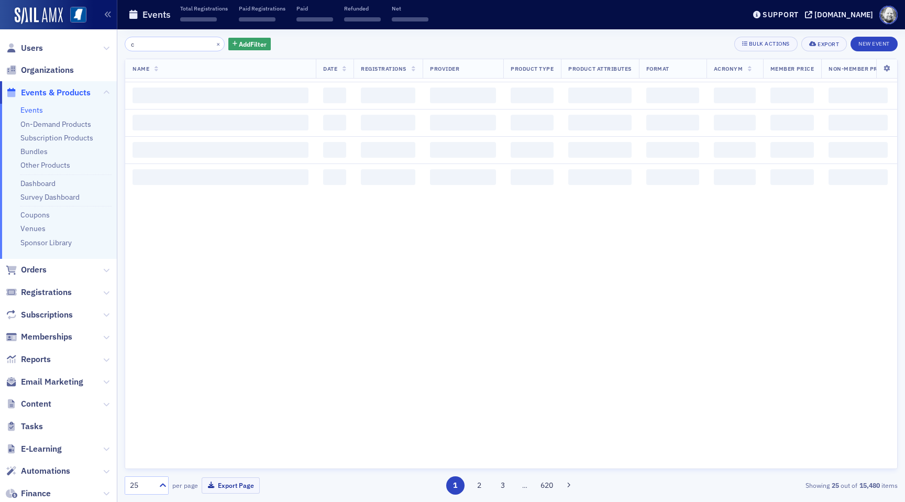
scroll to position [1235, 0]
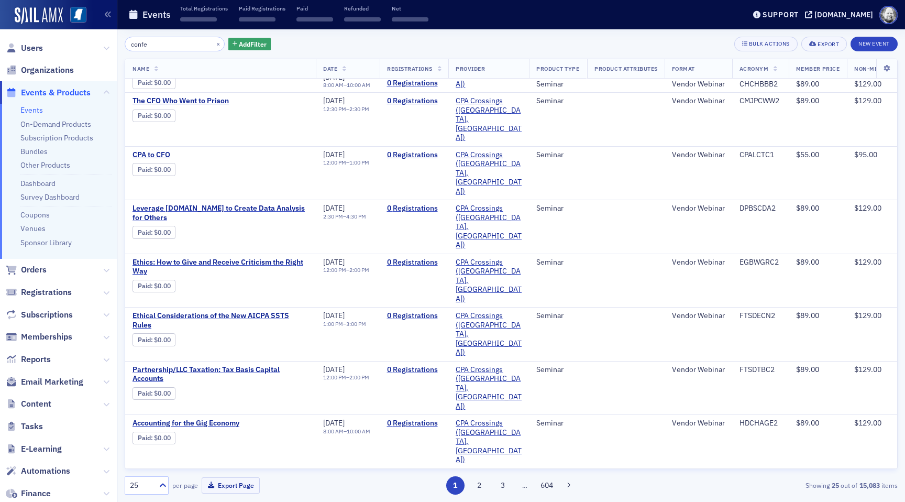
scroll to position [1204, 0]
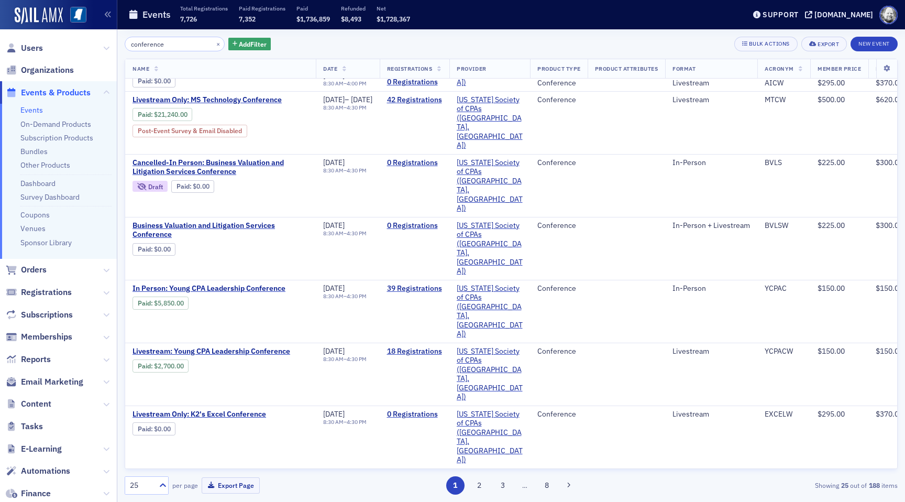
scroll to position [728, 0]
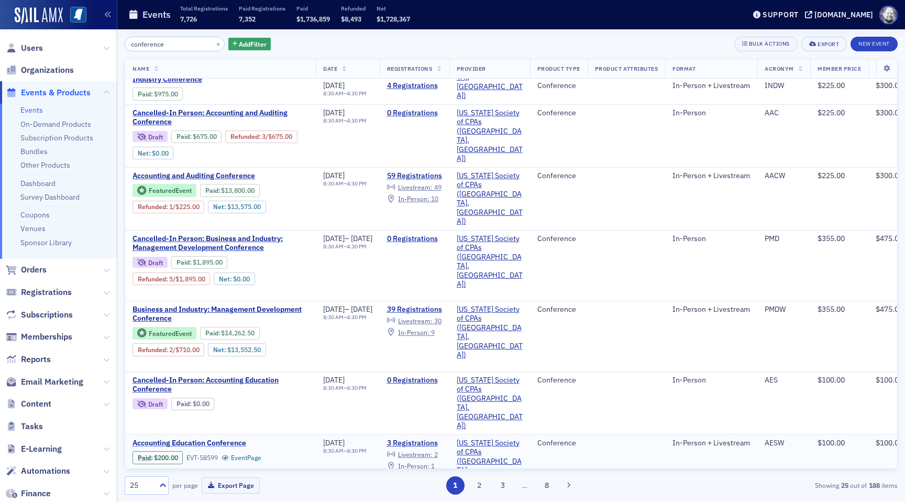
type input "conference"
click at [223, 438] on span "Accounting Education Conference" at bounding box center [220, 442] width 176 height 9
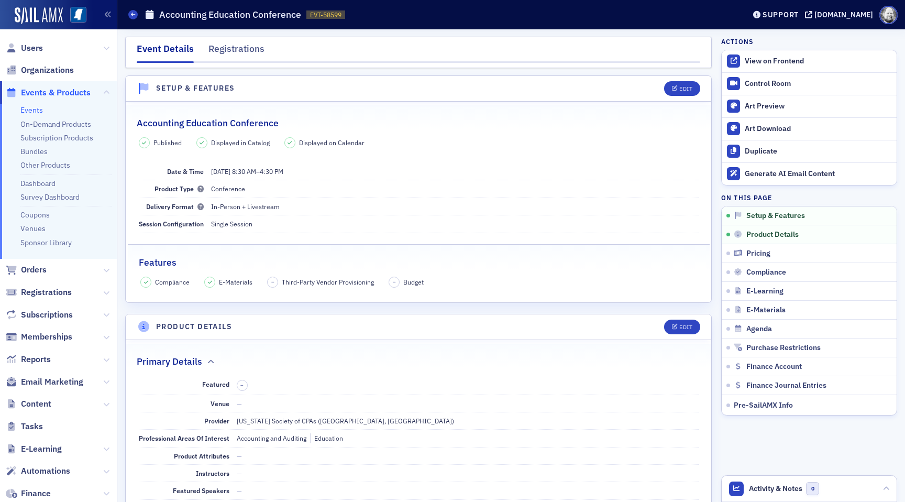
scroll to position [5, 0]
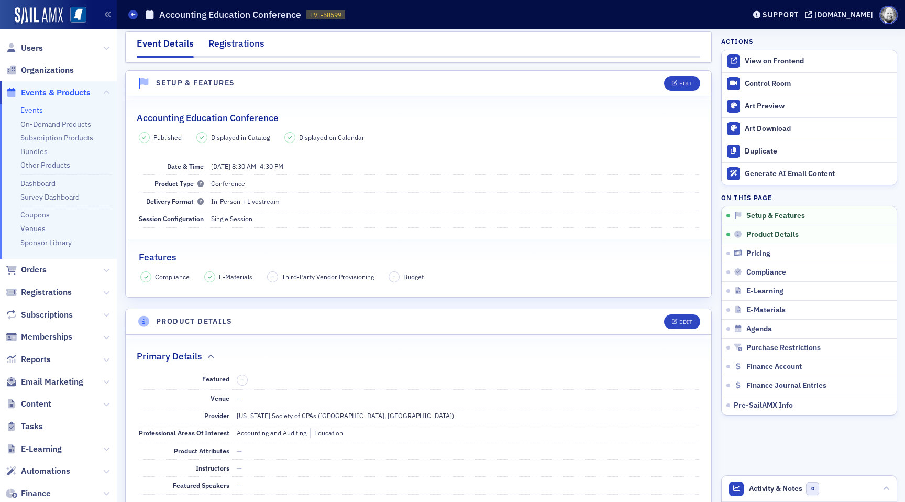
click at [221, 50] on div "Registrations" at bounding box center [236, 46] width 56 height 19
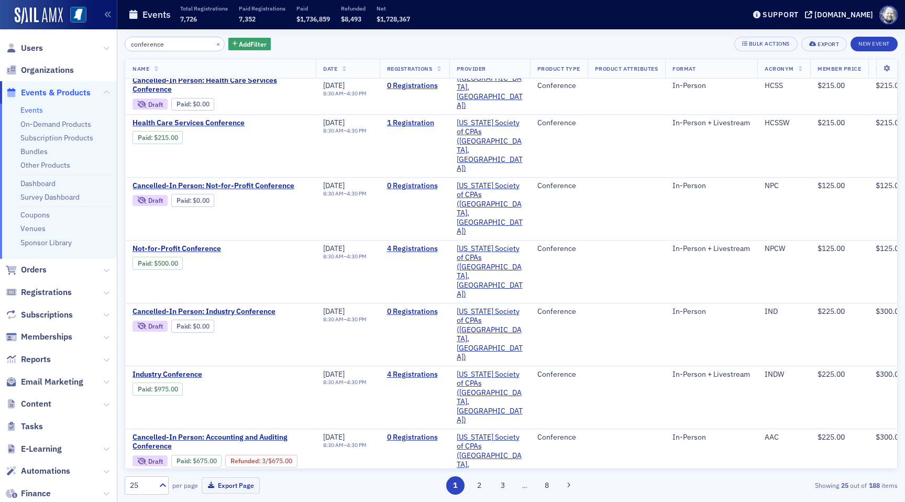
scroll to position [406, 0]
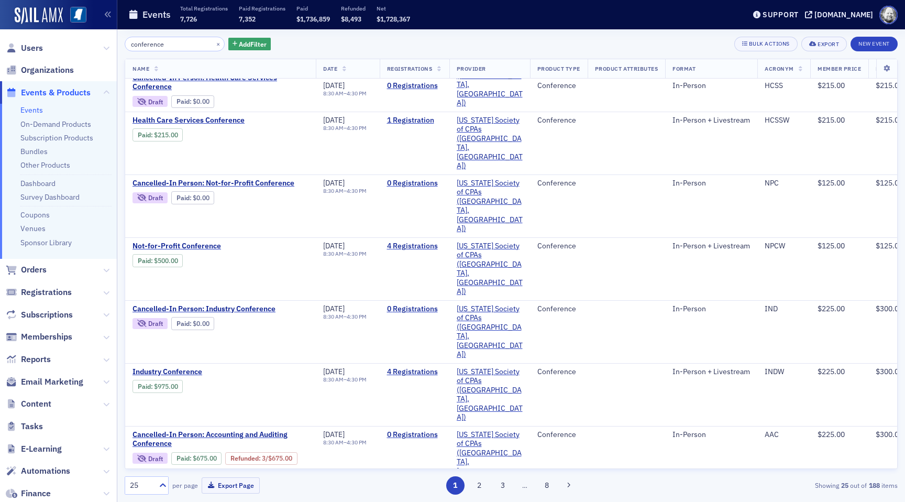
click at [240, 493] on span "Accounting and Auditing Conference" at bounding box center [220, 497] width 176 height 9
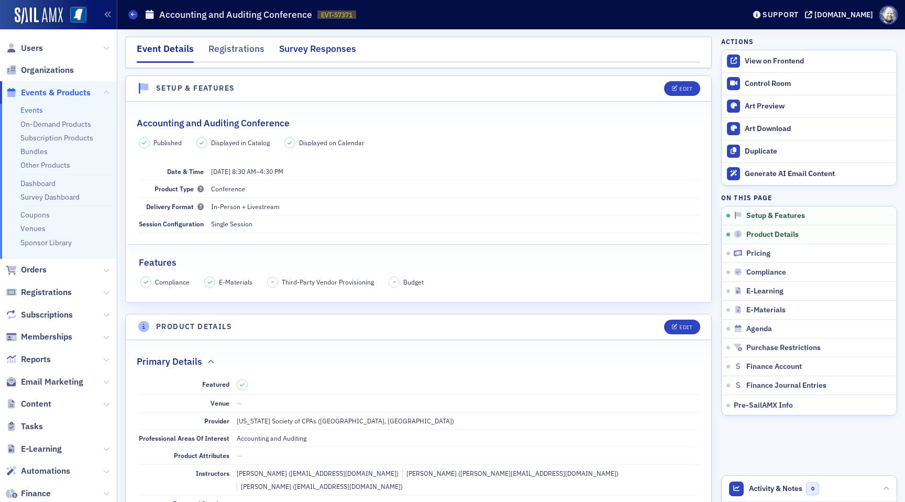
click at [308, 47] on div "Survey Responses" at bounding box center [317, 51] width 77 height 19
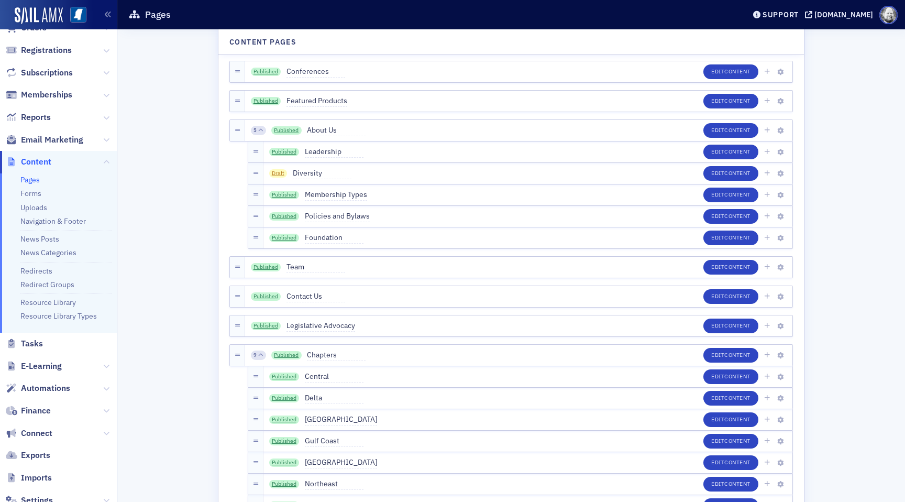
scroll to position [92, 0]
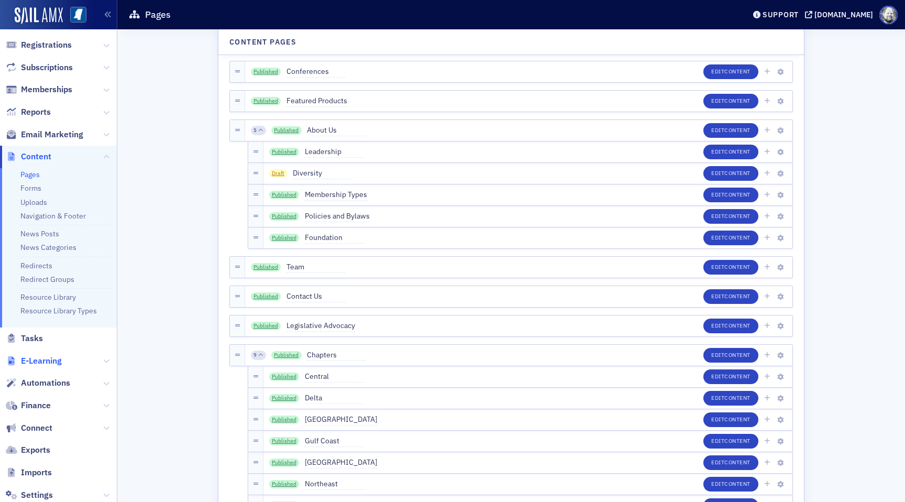
click at [33, 360] on span "E-Learning" at bounding box center [41, 361] width 41 height 12
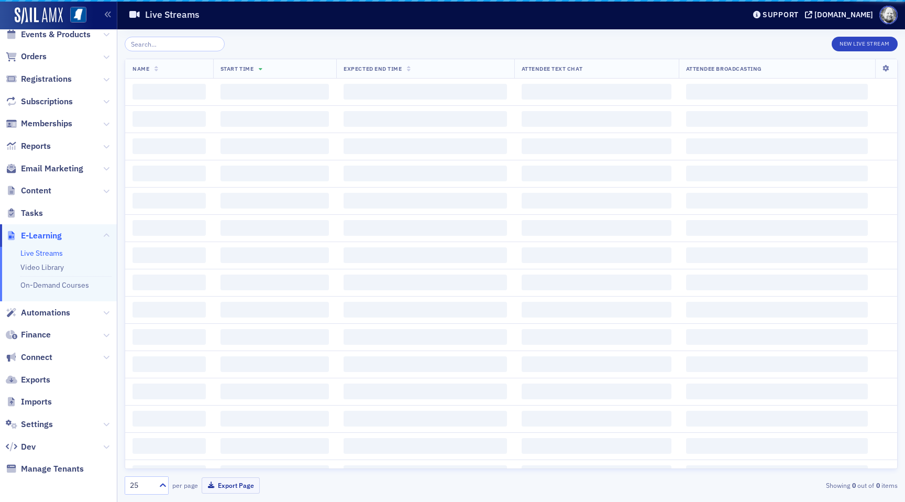
scroll to position [58, 0]
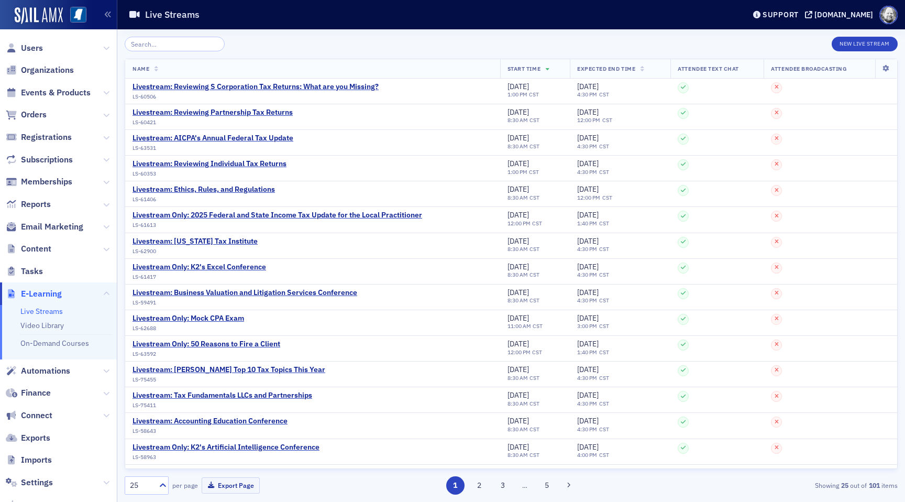
click at [34, 239] on span "Content" at bounding box center [58, 249] width 117 height 23
click at [34, 246] on span "Content" at bounding box center [36, 249] width 30 height 12
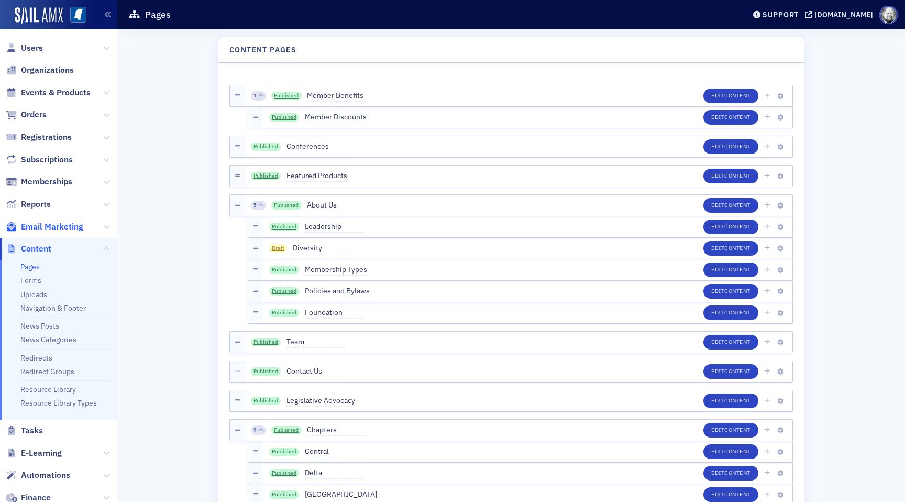
click at [40, 224] on span "Email Marketing" at bounding box center [52, 227] width 62 height 12
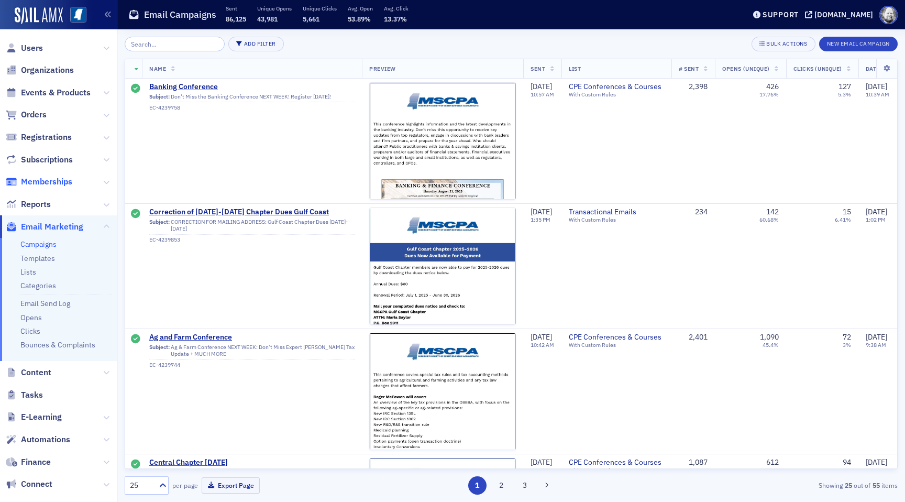
scroll to position [127, 0]
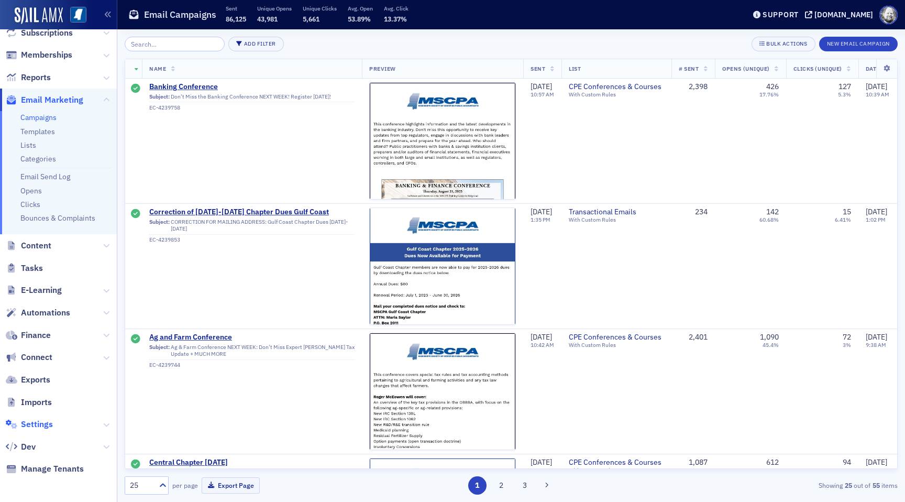
click at [40, 422] on span "Settings" at bounding box center [37, 424] width 32 height 12
select select "US"
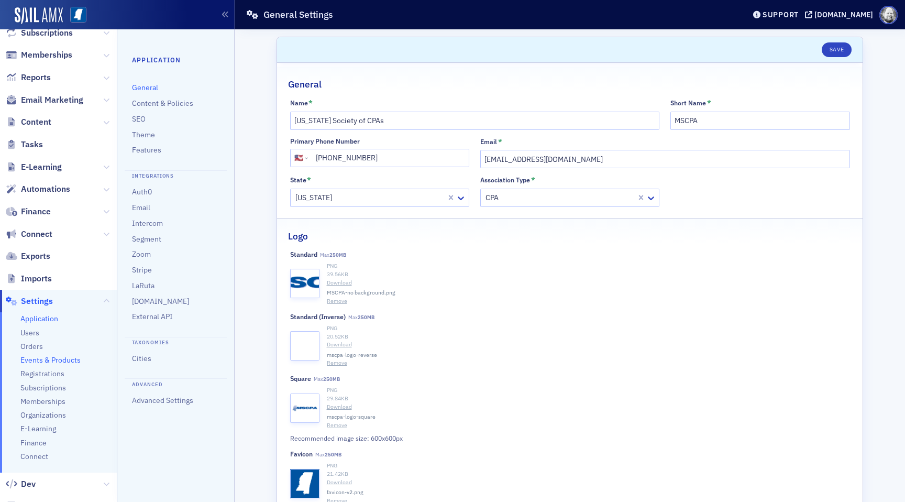
click at [42, 357] on span "Events & Products" at bounding box center [50, 360] width 60 height 10
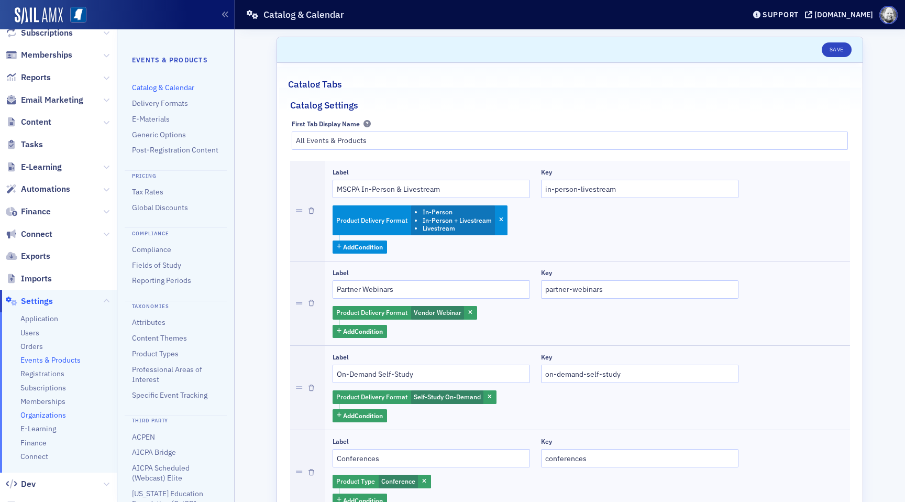
click at [47, 410] on span "Organizations" at bounding box center [43, 415] width 46 height 10
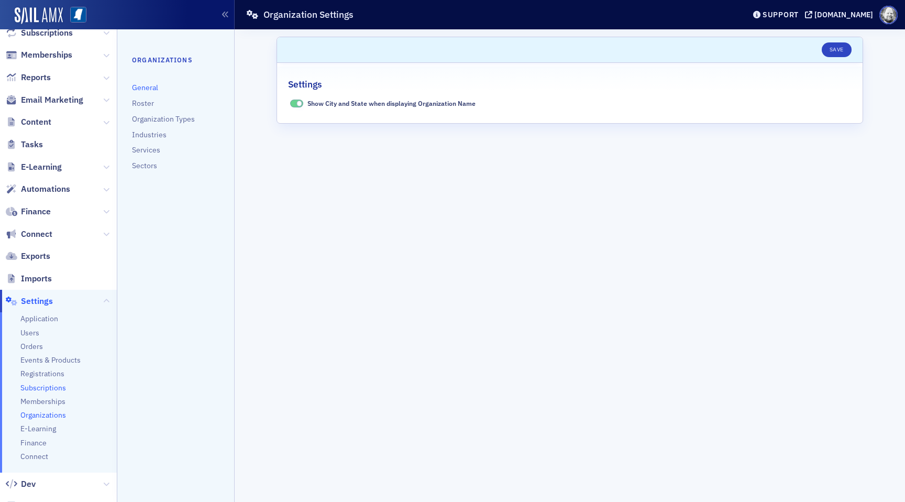
click at [44, 387] on span "Subscriptions" at bounding box center [43, 388] width 46 height 10
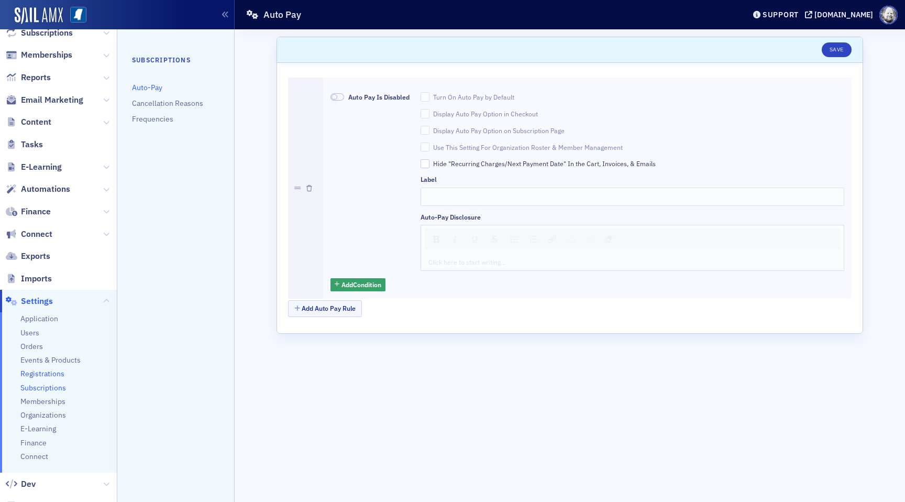
click at [41, 373] on span "Registrations" at bounding box center [42, 374] width 44 height 10
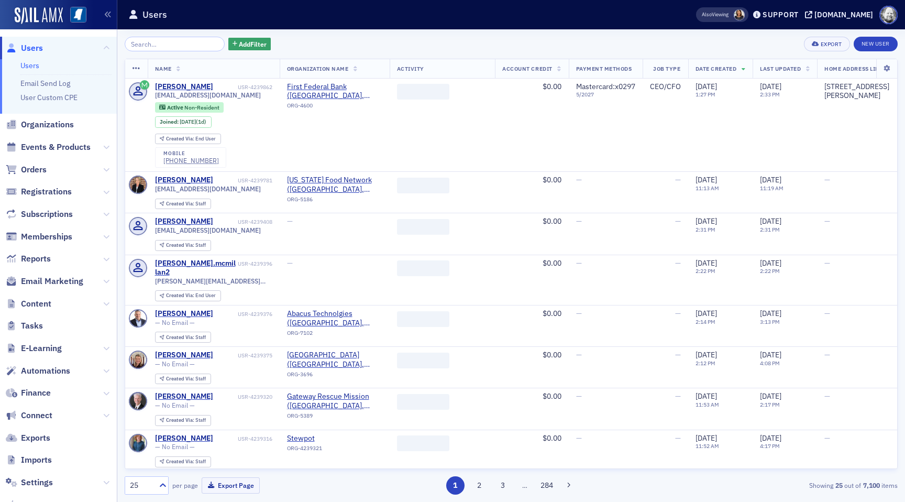
scroll to position [58, 0]
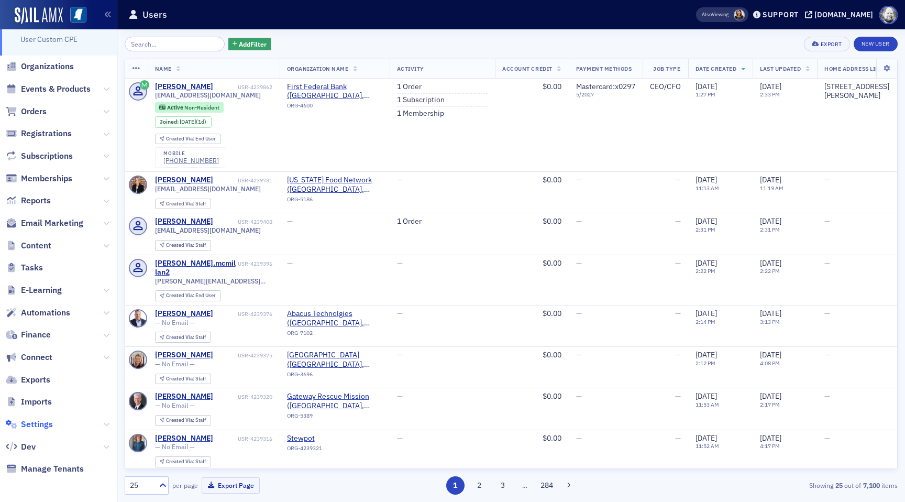
click at [37, 421] on span "Settings" at bounding box center [37, 424] width 32 height 12
select select "US"
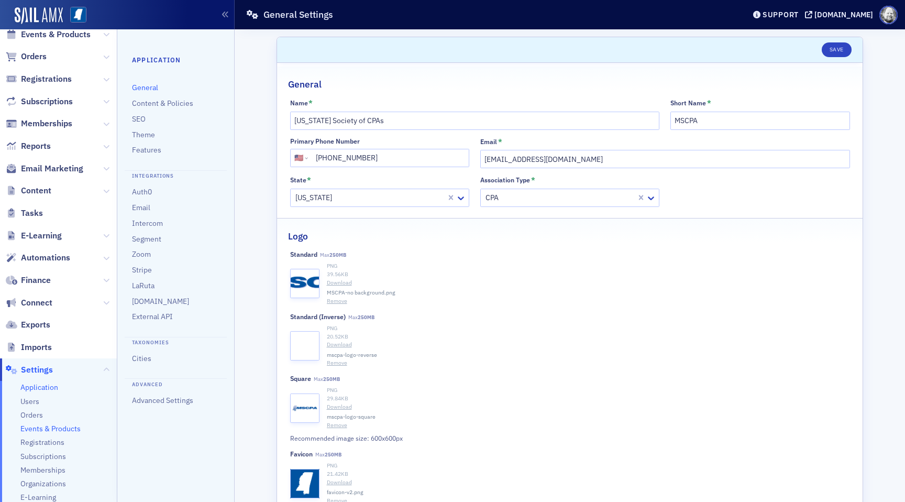
click at [46, 427] on span "Events & Products" at bounding box center [50, 429] width 60 height 10
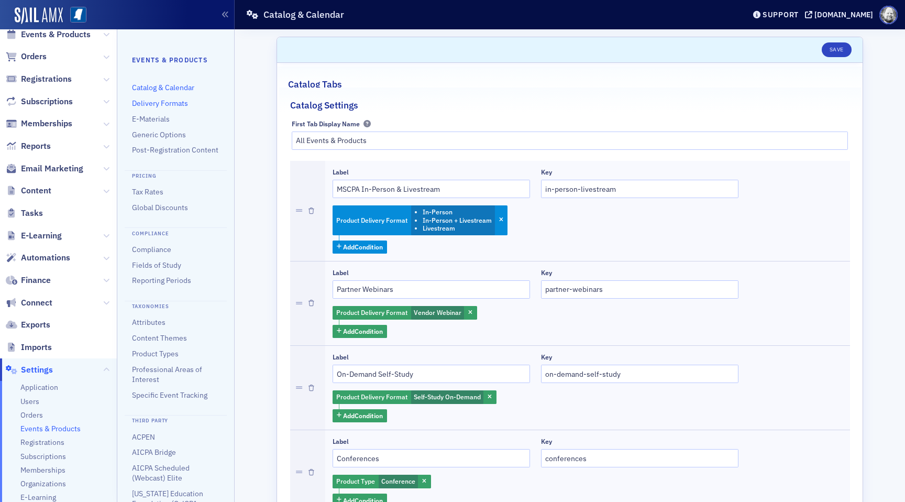
click at [158, 101] on link "Delivery Formats" at bounding box center [160, 102] width 56 height 9
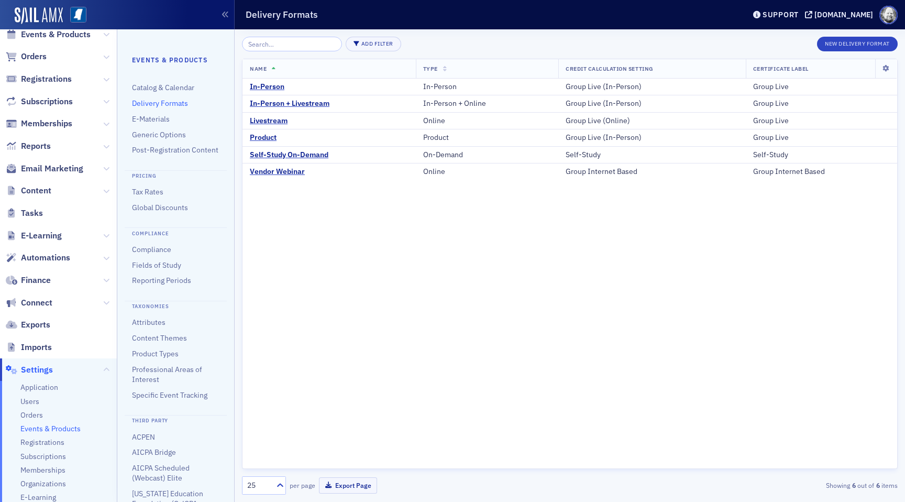
click at [162, 348] on ul "Attributes Content Themes Product Types Professional Areas of Interest Specific…" at bounding box center [175, 358] width 87 height 83
click at [160, 350] on link "Product Types" at bounding box center [155, 353] width 47 height 9
